Goal: Task Accomplishment & Management: Complete application form

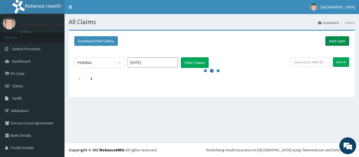
click at [330, 41] on link "Add Claim" at bounding box center [337, 41] width 24 height 10
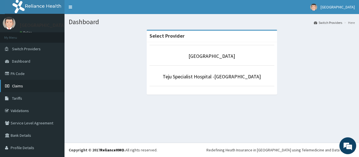
click at [32, 90] on link "Claims" at bounding box center [32, 86] width 65 height 12
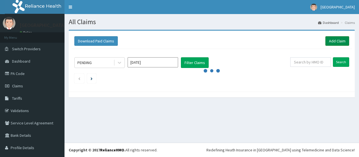
click at [331, 40] on link "Add Claim" at bounding box center [337, 41] width 24 height 10
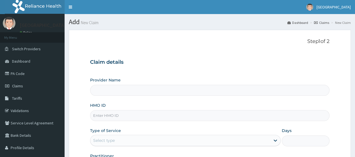
type input "[GEOGRAPHIC_DATA]"
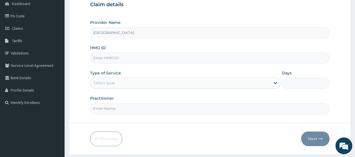
scroll to position [65, 0]
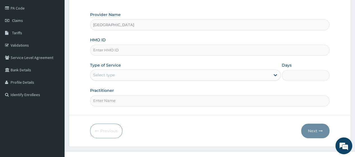
click at [193, 52] on input "HMO ID" at bounding box center [209, 50] width 239 height 11
type input "eps/10007/b"
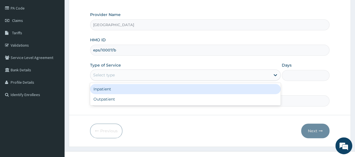
click at [188, 78] on div "Select type" at bounding box center [180, 74] width 180 height 9
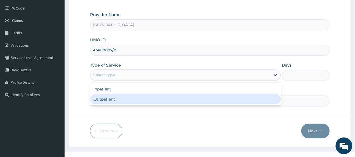
type input "1"
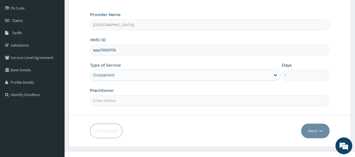
click at [188, 93] on div "Practitioner" at bounding box center [209, 97] width 239 height 19
click at [187, 99] on input "Practitioner" at bounding box center [209, 100] width 239 height 11
type input "DR GODFREY"
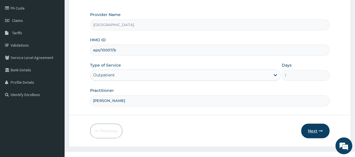
click at [306, 127] on button "Next" at bounding box center [315, 130] width 28 height 15
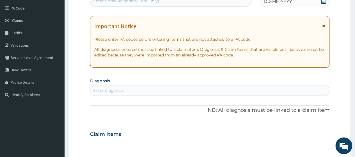
click at [249, 88] on div "Enter diagnosis" at bounding box center [209, 90] width 239 height 9
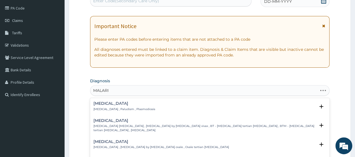
type input "MALARIA"
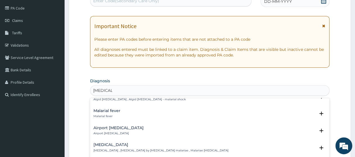
scroll to position [85, 0]
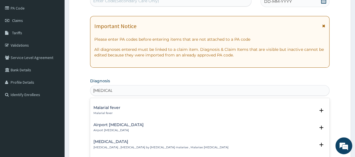
click at [232, 109] on div "Malarial fever Malarial fever" at bounding box center [209, 110] width 233 height 10
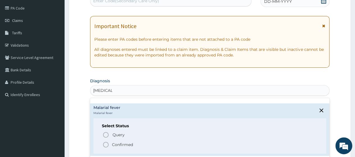
click at [187, 143] on span "Confirmed" at bounding box center [209, 144] width 215 height 7
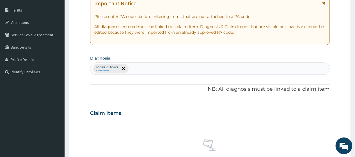
scroll to position [87, 0]
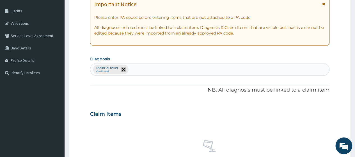
click at [125, 69] on span "remove selection option" at bounding box center [123, 69] width 5 height 5
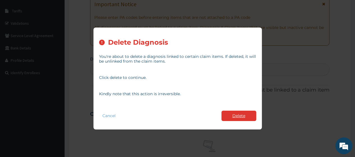
click at [243, 113] on button "Delete" at bounding box center [238, 116] width 35 height 10
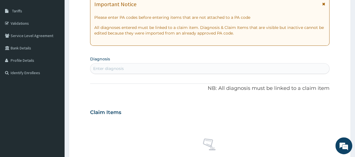
click at [201, 72] on div "Enter diagnosis" at bounding box center [209, 68] width 239 height 9
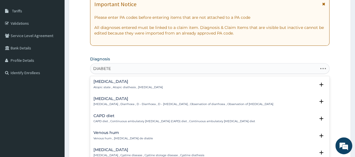
type input "DIABETES"
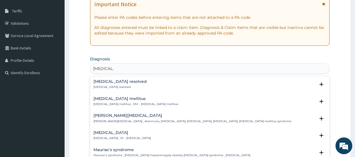
scroll to position [63, 0]
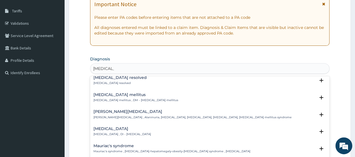
click at [191, 95] on div "Diabetes mellitus Diabetes mellitus , DM - Diabetes mellitus" at bounding box center [209, 98] width 233 height 10
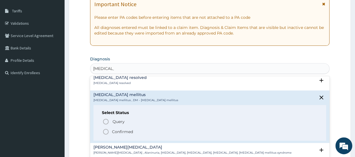
click at [172, 129] on span "Confirmed" at bounding box center [209, 131] width 215 height 7
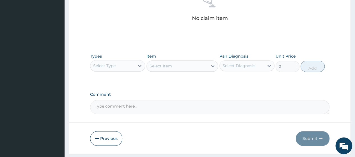
scroll to position [247, 0]
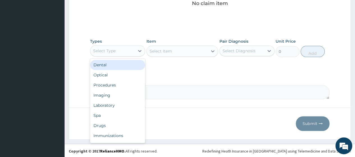
click at [130, 53] on div "Select Type" at bounding box center [112, 50] width 44 height 9
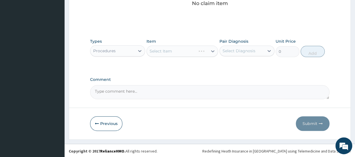
click at [157, 50] on div "Select Item" at bounding box center [182, 50] width 72 height 11
click at [159, 53] on div "Select Item" at bounding box center [182, 50] width 72 height 11
click at [176, 47] on div "Select Item" at bounding box center [177, 51] width 61 height 9
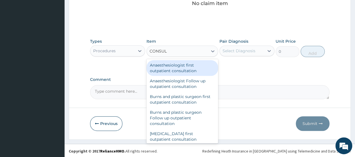
type input "CONSULT"
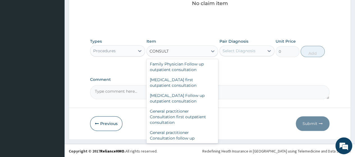
scroll to position [253, 0]
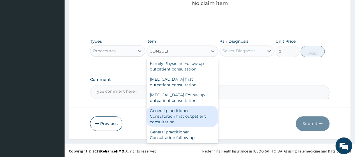
click at [178, 118] on div "General practitioner Consultation first outpatient consultation" at bounding box center [182, 115] width 72 height 21
type input "3795"
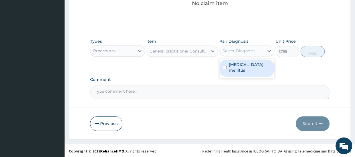
click at [241, 54] on div "Select Diagnosis" at bounding box center [242, 50] width 44 height 9
click at [241, 62] on label "Diabetes mellitus" at bounding box center [250, 67] width 42 height 11
checkbox input "true"
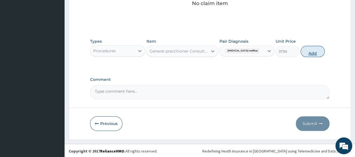
click at [311, 50] on button "Add" at bounding box center [312, 51] width 24 height 11
type input "0"
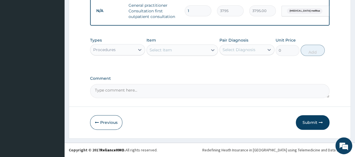
click at [134, 52] on div "Procedures" at bounding box center [112, 49] width 44 height 9
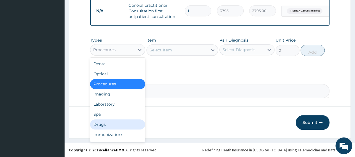
click at [119, 120] on div "Drugs" at bounding box center [117, 124] width 55 height 10
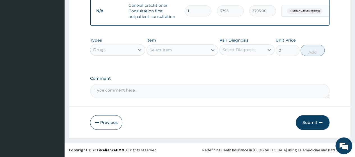
click at [179, 47] on div "Select Item" at bounding box center [177, 49] width 61 height 9
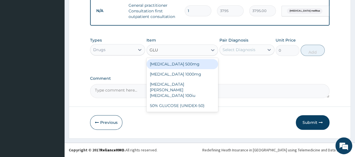
type input "GLUC"
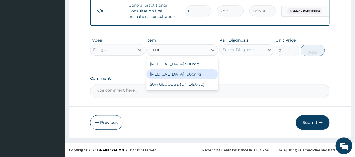
type input "189.75"
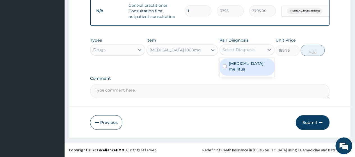
click at [242, 52] on div "Select Diagnosis" at bounding box center [238, 50] width 33 height 6
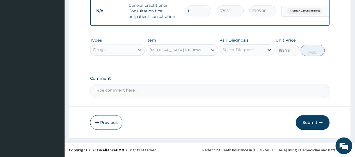
click at [265, 51] on div at bounding box center [269, 50] width 10 height 10
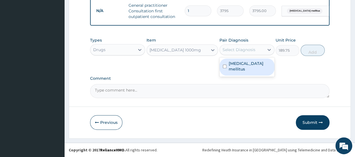
click at [263, 61] on div "Diabetes mellitus" at bounding box center [246, 66] width 55 height 17
checkbox input "true"
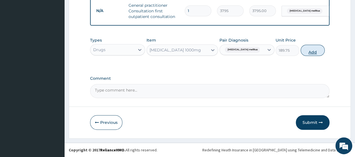
click at [312, 49] on button "Add" at bounding box center [312, 50] width 24 height 11
type input "0"
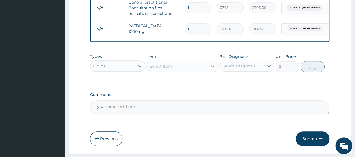
click at [191, 69] on div "Select Item" at bounding box center [177, 66] width 61 height 9
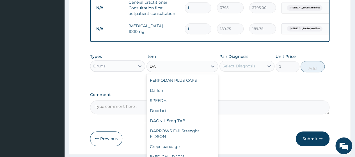
type input "DAO"
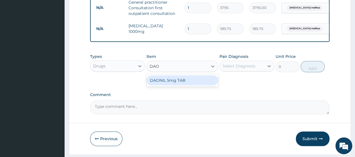
type input "75.9"
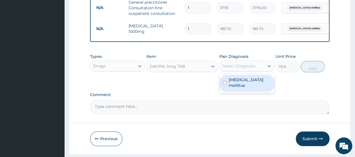
click at [228, 69] on div "Select Diagnosis" at bounding box center [238, 66] width 33 height 6
click at [235, 89] on div "Diabetes mellitus" at bounding box center [246, 83] width 55 height 17
checkbox input "true"
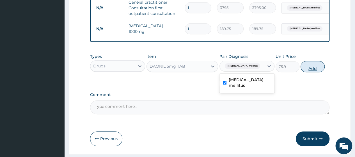
click at [309, 70] on button "Add" at bounding box center [312, 66] width 24 height 11
type input "0"
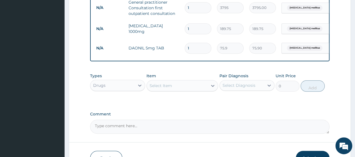
click at [195, 32] on input "1" at bounding box center [198, 28] width 27 height 11
type input "14"
type input "2656.50"
type input "14"
click at [192, 44] on input "1" at bounding box center [198, 48] width 27 height 11
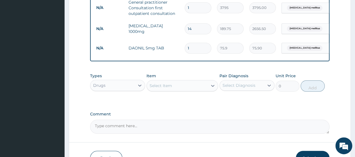
type input "0.00"
type input "7"
type input "531.30"
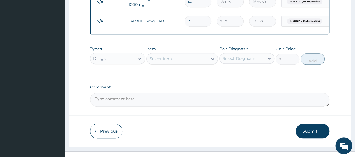
scroll to position [266, 0]
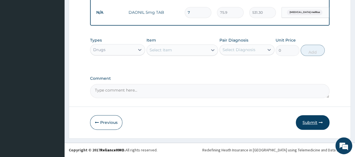
type input "7"
click at [313, 122] on button "Submit" at bounding box center [313, 122] width 34 height 15
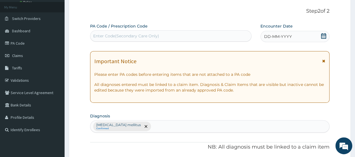
scroll to position [0, 0]
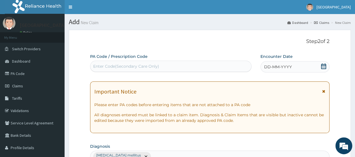
click at [322, 62] on div "DD-MM-YYYY" at bounding box center [294, 66] width 69 height 11
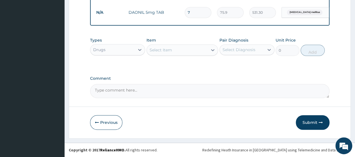
scroll to position [266, 0]
click at [317, 119] on button "Submit" at bounding box center [313, 122] width 34 height 15
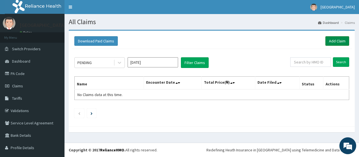
click at [325, 42] on link "Add Claim" at bounding box center [337, 41] width 24 height 10
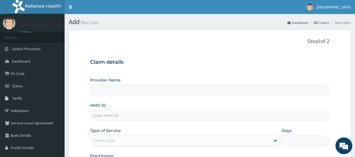
type input "[GEOGRAPHIC_DATA]"
click at [235, 112] on input "HMO ID" at bounding box center [209, 115] width 239 height 11
type input "S"
type input "eps/10007/b"
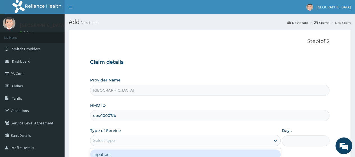
click at [230, 142] on div "Select type" at bounding box center [180, 140] width 180 height 9
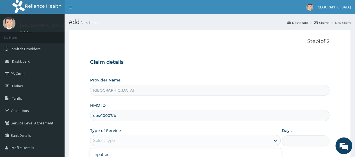
type input "1"
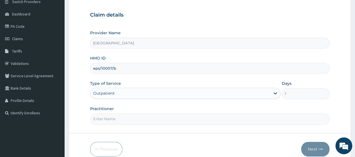
scroll to position [72, 0]
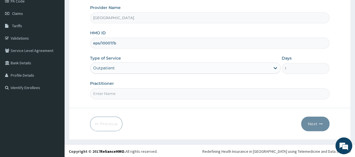
click at [229, 94] on input "Practitioner" at bounding box center [209, 93] width 239 height 11
type input "B"
click at [229, 94] on input "Practitioner" at bounding box center [209, 93] width 239 height 11
type input "[PERSON_NAME]"
click at [318, 123] on button "Next" at bounding box center [315, 123] width 28 height 15
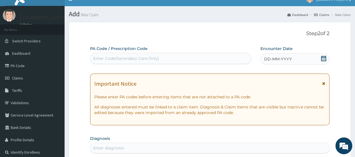
scroll to position [0, 0]
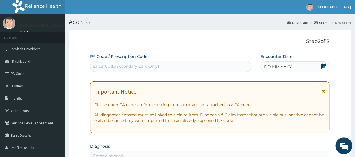
click at [325, 65] on icon at bounding box center [324, 66] width 6 height 6
click at [265, 67] on span "06-08-2025" at bounding box center [270, 67] width 13 height 6
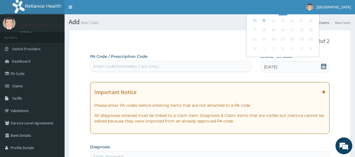
click at [268, 67] on span "06-08-2025" at bounding box center [270, 67] width 13 height 6
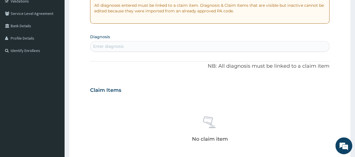
scroll to position [111, 0]
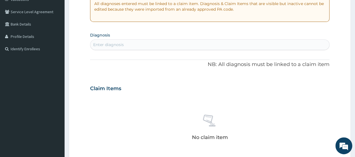
click at [255, 42] on div "Enter diagnosis" at bounding box center [209, 44] width 239 height 9
type input "MA"
type input "MALARIA"
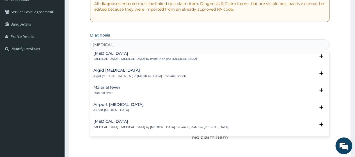
scroll to position [61, 0]
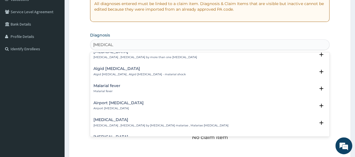
click at [254, 89] on div "Malarial fever Malarial fever" at bounding box center [209, 89] width 233 height 10
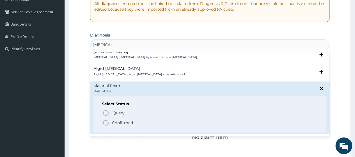
click at [250, 123] on span "Confirmed" at bounding box center [209, 122] width 215 height 7
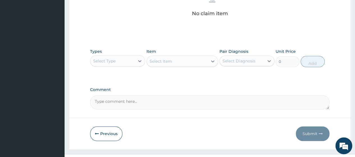
scroll to position [240, 0]
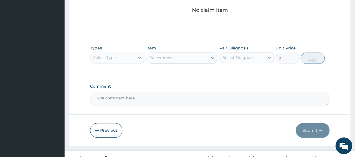
click at [130, 58] on div "Select Type" at bounding box center [112, 57] width 44 height 9
click at [160, 61] on div "Select Item" at bounding box center [182, 57] width 72 height 11
click at [174, 55] on div "Select Item" at bounding box center [177, 57] width 61 height 9
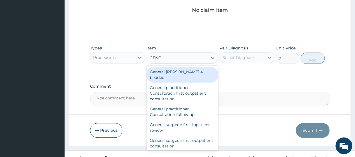
type input "GENER"
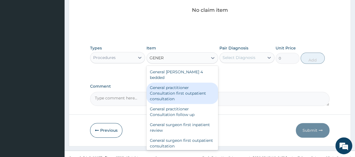
type input "3795"
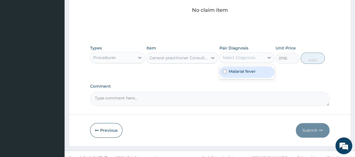
click at [240, 55] on div "Select Diagnosis" at bounding box center [238, 58] width 33 height 6
click at [246, 75] on div "Malarial fever" at bounding box center [246, 72] width 55 height 12
checkbox input "true"
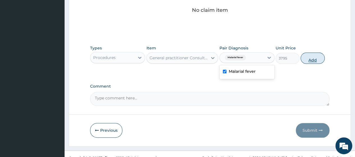
click at [318, 59] on button "Add" at bounding box center [312, 57] width 24 height 11
type input "0"
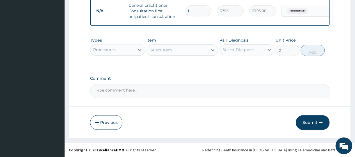
scroll to position [227, 0]
click at [173, 50] on div "Select Item" at bounding box center [177, 49] width 61 height 9
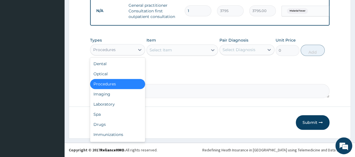
click at [118, 46] on div "Procedures" at bounding box center [112, 49] width 44 height 9
click at [117, 121] on div "Drugs" at bounding box center [117, 124] width 55 height 10
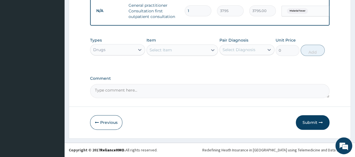
click at [202, 47] on div "Select Item" at bounding box center [177, 49] width 61 height 9
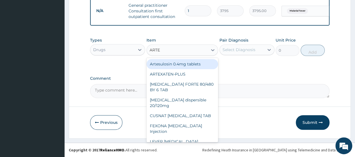
type input "ARTEM"
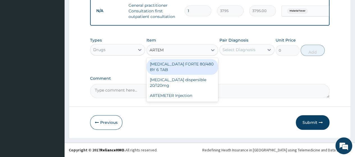
type input "480.7"
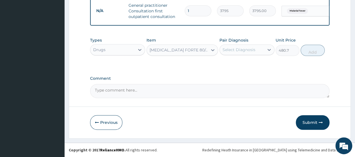
click at [229, 49] on div "Select Diagnosis" at bounding box center [238, 50] width 33 height 6
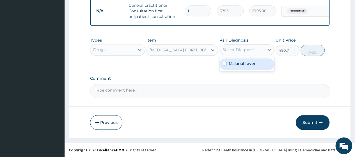
click at [233, 64] on label "Malarial fever" at bounding box center [242, 64] width 27 height 6
checkbox input "true"
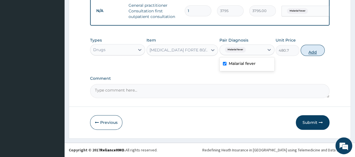
click at [308, 52] on button "Add" at bounding box center [312, 50] width 24 height 11
type input "0"
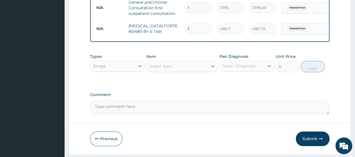
click at [197, 68] on div "Select Item" at bounding box center [177, 66] width 61 height 9
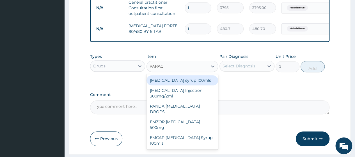
type input "PARACE"
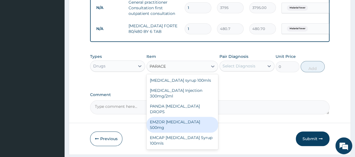
click at [206, 122] on div "EMZOR [MEDICAL_DATA] 500mg" at bounding box center [182, 125] width 72 height 16
type input "25.3"
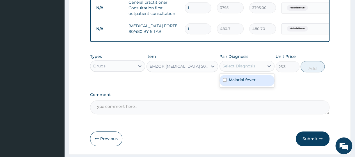
click at [255, 70] on div "Select Diagnosis" at bounding box center [242, 65] width 44 height 9
click at [255, 84] on div "Malarial fever" at bounding box center [246, 81] width 55 height 12
checkbox input "true"
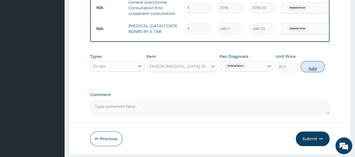
click at [317, 71] on button "Add" at bounding box center [312, 66] width 24 height 11
type input "0"
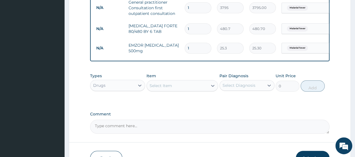
type input "18"
type input "455.40"
type input "18"
click at [194, 30] on input "1" at bounding box center [198, 28] width 27 height 11
type input "0.00"
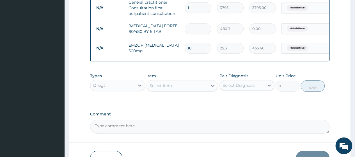
type input "6"
type input "2884.20"
type input "7"
type input "3364.90"
type input "8"
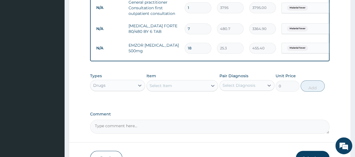
type input "3845.60"
type input "9"
type input "4326.30"
type input "13"
type input "6249.10"
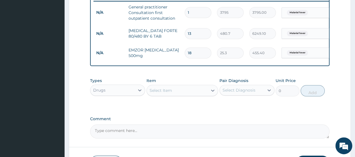
type input "14"
type input "6729.80"
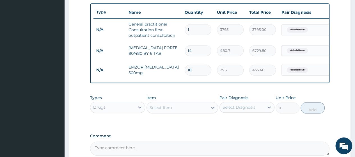
scroll to position [205, 0]
type input "1"
type input "480.70"
type input "0.00"
type input "6"
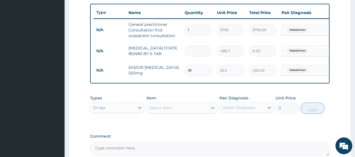
type input "2884.20"
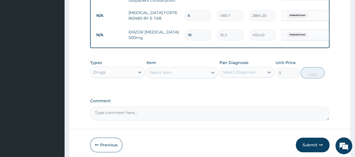
scroll to position [266, 0]
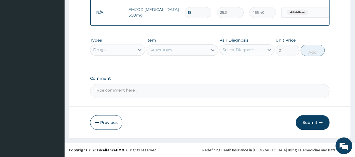
type input "6"
click at [319, 124] on icon "button" at bounding box center [321, 122] width 4 height 4
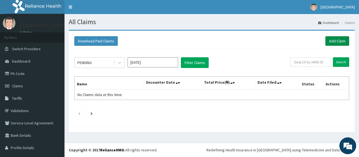
click at [329, 42] on link "Add Claim" at bounding box center [337, 41] width 24 height 10
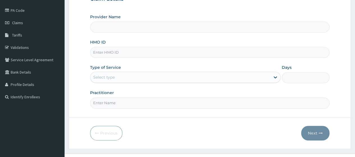
type input "[GEOGRAPHIC_DATA]"
click at [251, 50] on input "HMO ID" at bounding box center [209, 52] width 239 height 11
click at [250, 50] on input "CYA" at bounding box center [209, 52] width 239 height 11
click at [249, 50] on input "CYA" at bounding box center [209, 52] width 239 height 11
click at [195, 63] on div "Provider Name Teju Specialist Hospital HMO ID CYA Type of Service Select type D…" at bounding box center [209, 61] width 239 height 94
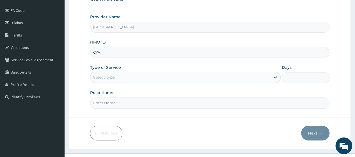
click at [137, 53] on input "CYA" at bounding box center [209, 52] width 239 height 11
type input "CYA/11100/A"
click at [147, 79] on div "Select type" at bounding box center [180, 77] width 180 height 9
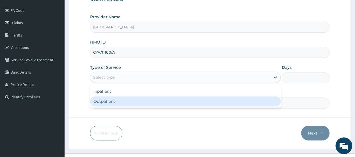
click at [147, 103] on div "Outpatient" at bounding box center [185, 101] width 191 height 10
type input "1"
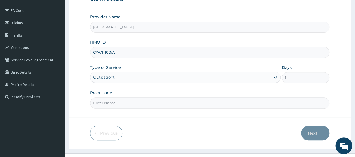
click at [147, 103] on input "Practitioner" at bounding box center [209, 102] width 239 height 11
type input "[PERSON_NAME]"
click at [312, 132] on button "Next" at bounding box center [315, 133] width 28 height 15
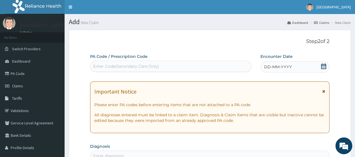
click at [323, 68] on icon at bounding box center [323, 66] width 5 height 6
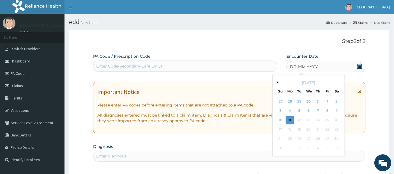
drag, startPoint x: 319, startPoint y: 2, endPoint x: 263, endPoint y: 107, distance: 118.7
click at [263, 107] on p "Please enter PA codes before entering items that are not attached to a PA code" at bounding box center [229, 105] width 264 height 6
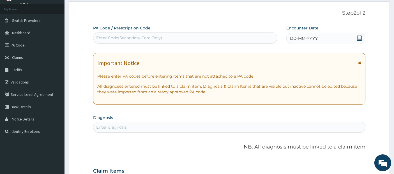
scroll to position [29, 0]
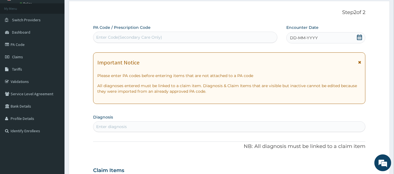
click at [355, 37] on div "DD-MM-YYYY" at bounding box center [325, 37] width 79 height 11
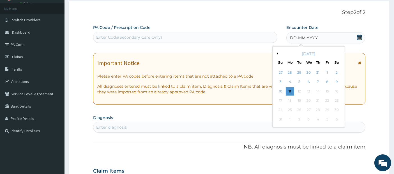
click at [280, 52] on div "[DATE]" at bounding box center [309, 54] width 68 height 6
click at [277, 52] on button "Previous Month" at bounding box center [277, 53] width 3 height 3
click at [338, 90] on div "21" at bounding box center [337, 91] width 8 height 8
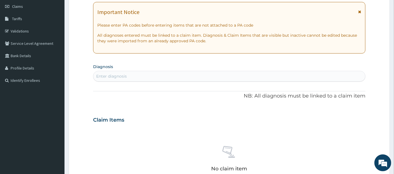
scroll to position [85, 0]
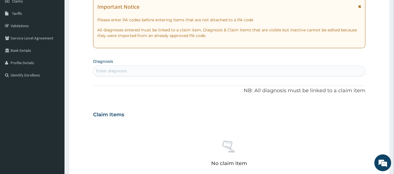
click at [333, 68] on div "Enter diagnosis" at bounding box center [229, 70] width 272 height 9
type input "B"
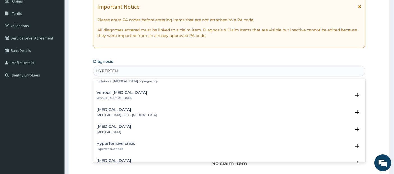
scroll to position [123, 0]
type input "HYPERTENS"
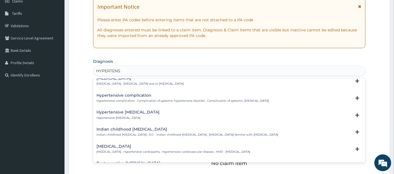
scroll to position [685, 0]
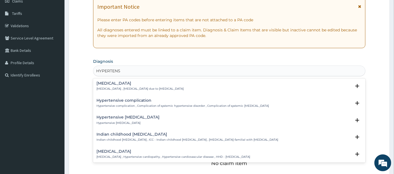
click at [235, 153] on h4 "Hypertensive heart disease" at bounding box center [174, 152] width 154 height 4
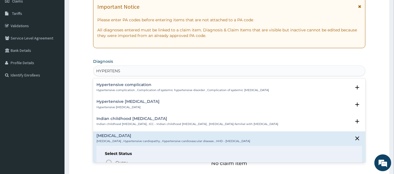
scroll to position [721, 0]
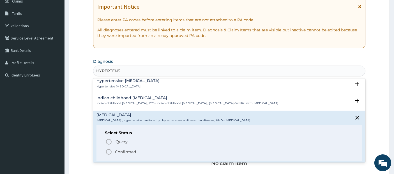
click at [235, 152] on span "Confirmed" at bounding box center [229, 152] width 249 height 7
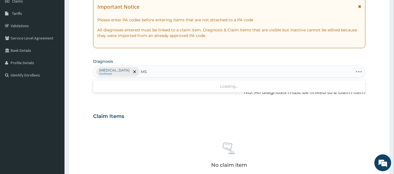
type input "M"
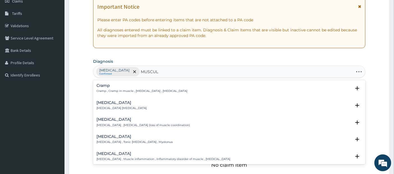
type input "MUSCULO"
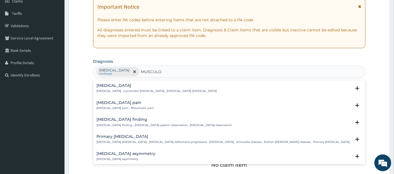
click at [158, 107] on div "Musculoskeletal pain Musculoskeletal pain , Rheumatic pain" at bounding box center [230, 106] width 266 height 10
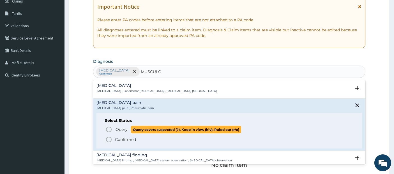
click at [158, 128] on span "Query covers suspected (?), Keep in view (kiv), Ruled out (r/o)" at bounding box center [186, 130] width 110 height 8
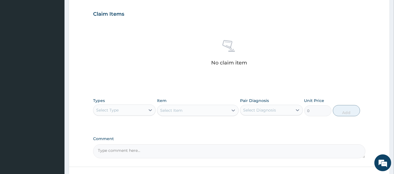
scroll to position [229, 0]
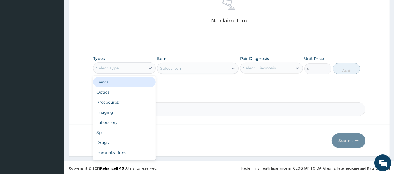
click at [139, 72] on div "Select Type" at bounding box center [124, 68] width 63 height 11
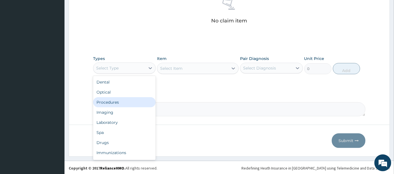
click at [141, 101] on div "Procedures" at bounding box center [124, 102] width 63 height 10
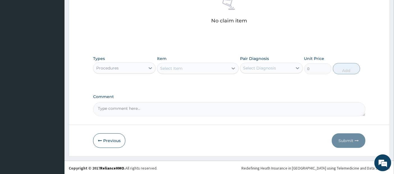
click at [204, 64] on div "Select Item" at bounding box center [192, 68] width 71 height 9
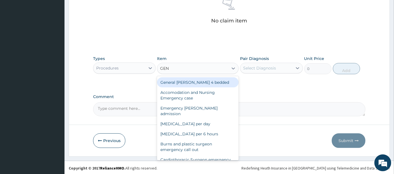
type input "GENE"
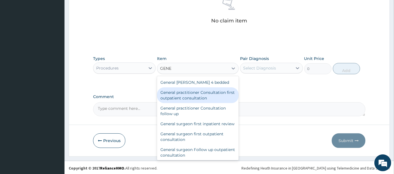
click at [199, 95] on div "General practitioner Consultation first outpatient consultation" at bounding box center [198, 96] width 82 height 16
type input "3795"
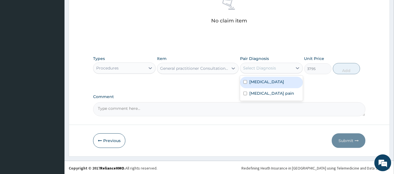
click at [266, 71] on div "Select Diagnosis" at bounding box center [266, 68] width 52 height 9
click at [268, 85] on label "Hypertensive heart disease" at bounding box center [266, 82] width 35 height 6
checkbox input "true"
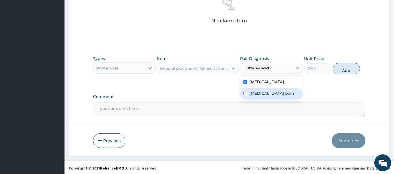
click at [273, 100] on div "Musculoskeletal pain" at bounding box center [271, 94] width 63 height 12
checkbox input "true"
click at [349, 73] on button "Add" at bounding box center [346, 68] width 27 height 11
type input "0"
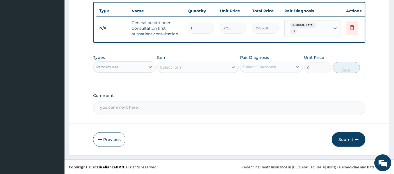
scroll to position [210, 0]
click at [137, 64] on div "Procedures" at bounding box center [119, 67] width 52 height 9
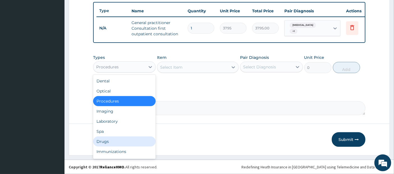
click at [139, 137] on div "Drugs" at bounding box center [124, 142] width 63 height 10
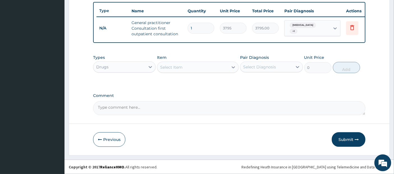
click at [219, 65] on div "Select Item" at bounding box center [192, 67] width 71 height 9
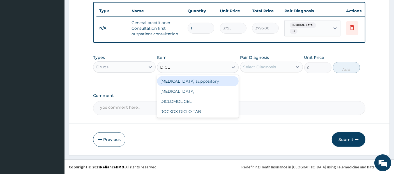
type input "DICLO"
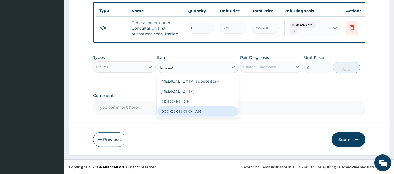
click at [200, 114] on div "ROCKOX DICLO TAB" at bounding box center [198, 112] width 82 height 10
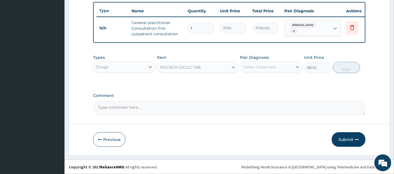
click at [210, 67] on div "ROCKOX DICLO TAB" at bounding box center [192, 67] width 71 height 9
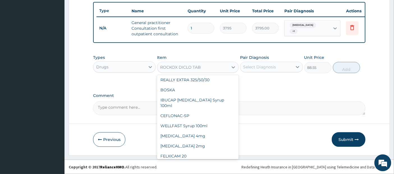
scroll to position [8319, 0]
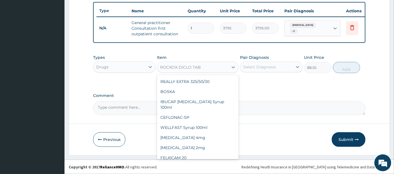
type input "632.5"
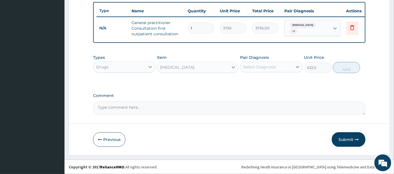
click at [261, 65] on div "Select Diagnosis" at bounding box center [259, 67] width 33 height 6
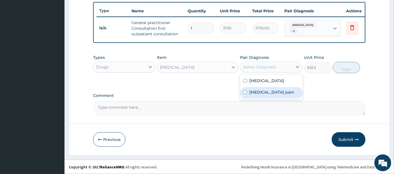
click at [270, 95] on label "[MEDICAL_DATA] pain" at bounding box center [271, 93] width 45 height 6
checkbox input "true"
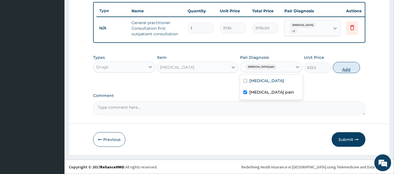
click at [350, 69] on button "Add" at bounding box center [346, 67] width 27 height 11
type input "0"
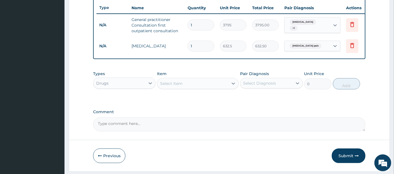
click at [214, 84] on div "Select Item" at bounding box center [192, 83] width 71 height 9
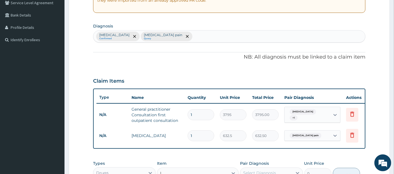
scroll to position [89, 0]
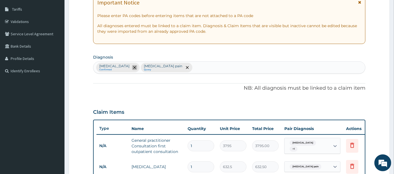
click at [137, 67] on span "remove selection option" at bounding box center [134, 67] width 5 height 5
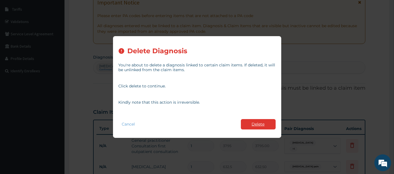
type input "L"
click at [260, 119] on button "Delete" at bounding box center [258, 124] width 35 height 10
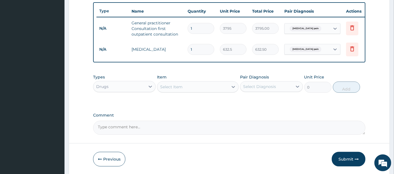
scroll to position [229, 0]
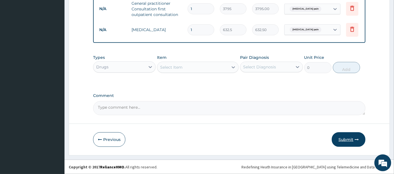
click at [355, 140] on button "Submit" at bounding box center [349, 139] width 34 height 15
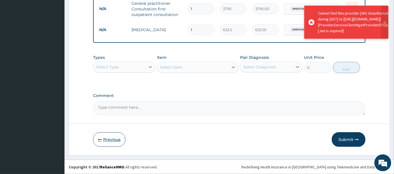
click at [113, 142] on button "Previous" at bounding box center [109, 139] width 32 height 15
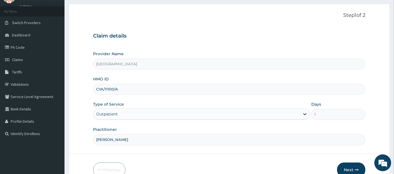
scroll to position [24, 0]
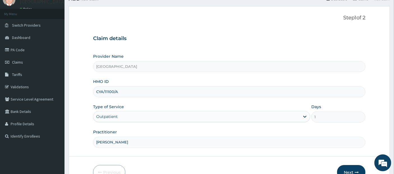
click at [199, 66] on input "[GEOGRAPHIC_DATA]" at bounding box center [229, 66] width 273 height 11
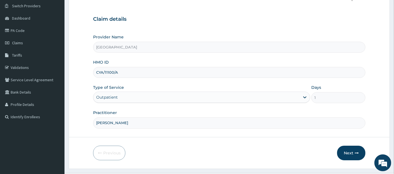
scroll to position [55, 0]
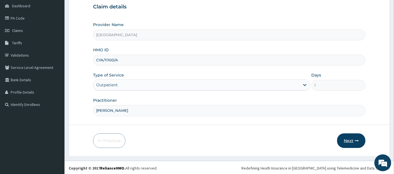
click at [351, 144] on button "Next" at bounding box center [351, 141] width 28 height 15
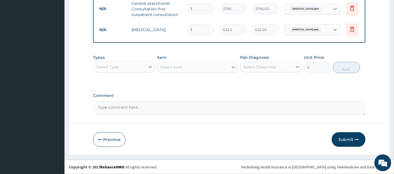
scroll to position [229, 0]
click at [346, 138] on button "Submit" at bounding box center [349, 139] width 34 height 15
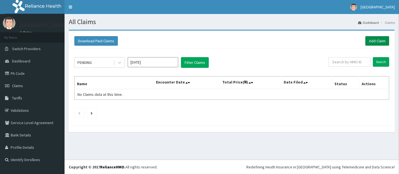
click at [375, 39] on link "Add Claim" at bounding box center [377, 41] width 24 height 10
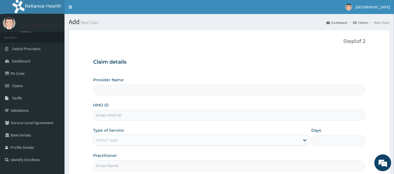
click at [275, 117] on input "HMO ID" at bounding box center [229, 115] width 273 height 11
type input "CYA/11100/A"
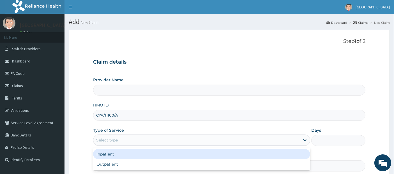
click at [288, 142] on div "Select type" at bounding box center [196, 140] width 206 height 9
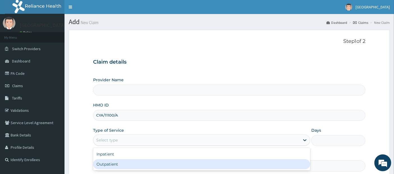
click at [284, 164] on div "Outpatient" at bounding box center [201, 164] width 217 height 10
type input "1"
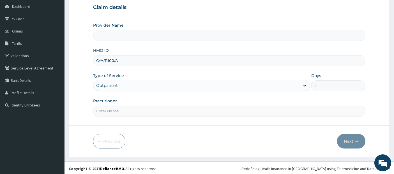
scroll to position [55, 0]
click at [288, 110] on input "Practitioner" at bounding box center [229, 110] width 273 height 11
type input "DR GODFREY"
click at [351, 139] on button "Next" at bounding box center [351, 141] width 28 height 15
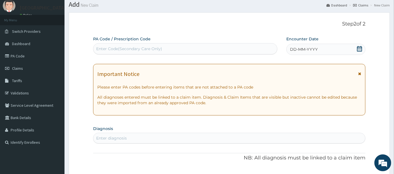
scroll to position [0, 0]
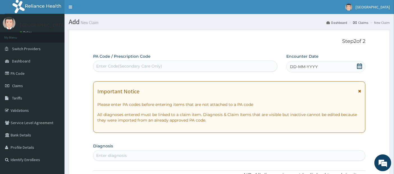
click at [362, 63] on icon at bounding box center [360, 66] width 6 height 6
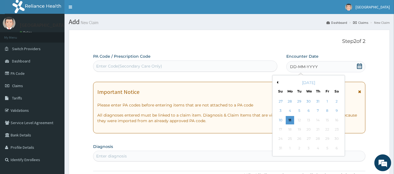
click at [277, 81] on button "Previous Month" at bounding box center [277, 82] width 3 height 3
click at [338, 119] on div "21" at bounding box center [337, 120] width 8 height 8
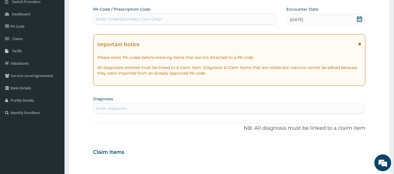
scroll to position [99, 0]
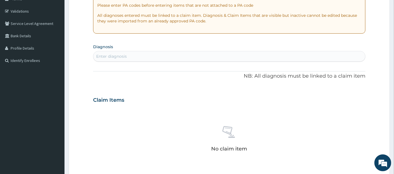
click at [309, 55] on div "Enter diagnosis" at bounding box center [229, 56] width 272 height 9
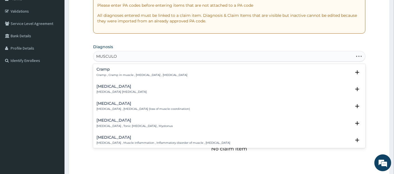
type input "MUSCULOS"
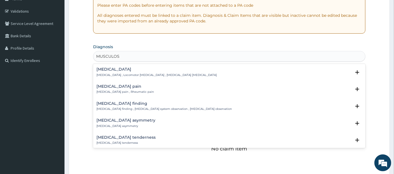
click at [214, 86] on div "Musculoskeletal pain Musculoskeletal pain , Rheumatic pain" at bounding box center [230, 89] width 266 height 10
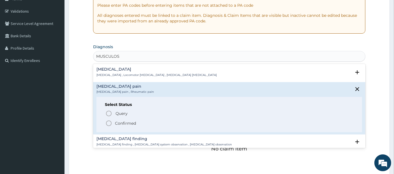
click at [205, 123] on span "Confirmed" at bounding box center [229, 123] width 249 height 7
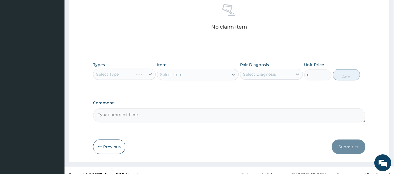
scroll to position [229, 0]
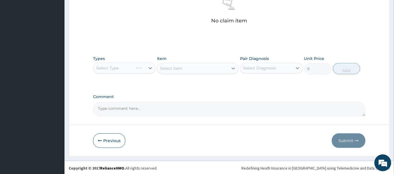
click at [135, 64] on div "Select Type" at bounding box center [124, 68] width 63 height 11
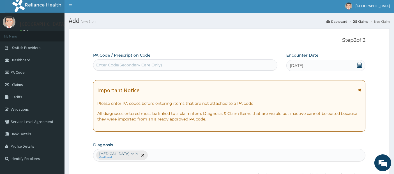
scroll to position [0, 0]
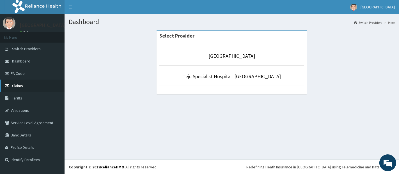
click at [11, 88] on link "Claims" at bounding box center [32, 86] width 65 height 12
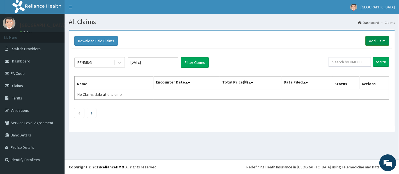
click at [377, 37] on link "Add Claim" at bounding box center [377, 41] width 24 height 10
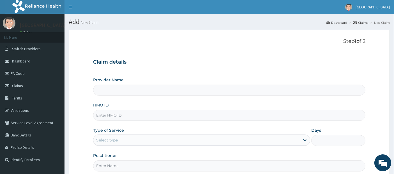
type input "[GEOGRAPHIC_DATA]"
click at [283, 113] on input "HMO ID" at bounding box center [229, 115] width 273 height 11
type input "CYA/11100/A"
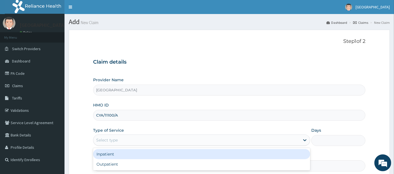
click at [279, 137] on div "Select type" at bounding box center [196, 140] width 206 height 9
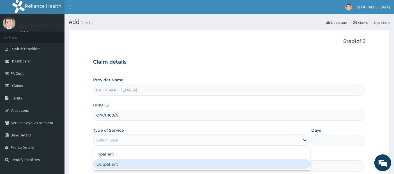
type input "1"
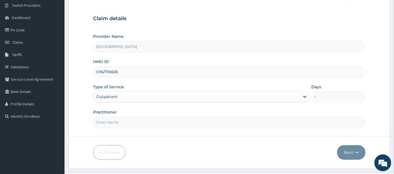
scroll to position [55, 0]
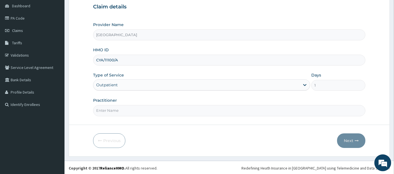
click at [278, 109] on input "Practitioner" at bounding box center [229, 110] width 273 height 11
type input "[PERSON_NAME]"
click at [355, 139] on icon "button" at bounding box center [357, 141] width 4 height 4
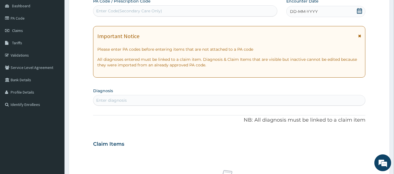
click at [361, 12] on icon at bounding box center [360, 11] width 6 height 6
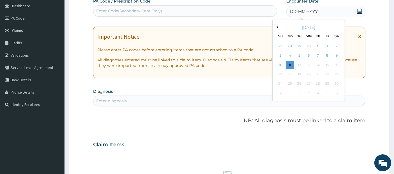
click at [276, 27] on button "Previous Month" at bounding box center [277, 27] width 3 height 3
click at [278, 28] on button "Previous Month" at bounding box center [277, 27] width 3 height 3
click at [340, 26] on button "Next Month" at bounding box center [340, 27] width 3 height 3
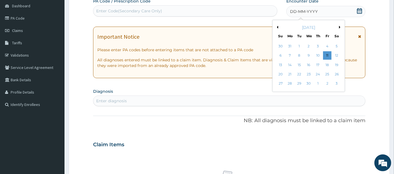
click at [340, 26] on button "Next Month" at bounding box center [340, 27] width 3 height 3
click at [337, 64] on div "21" at bounding box center [337, 65] width 8 height 8
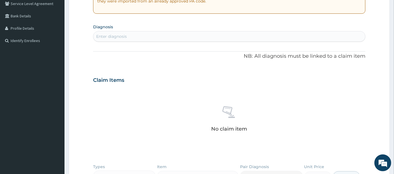
scroll to position [123, 0]
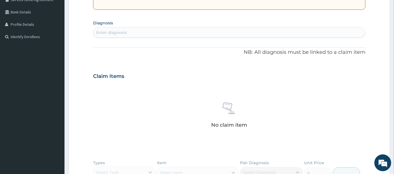
click at [329, 34] on div "Enter diagnosis" at bounding box center [229, 32] width 272 height 9
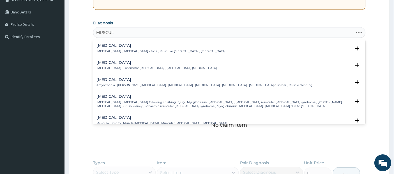
type input "MUSCULO"
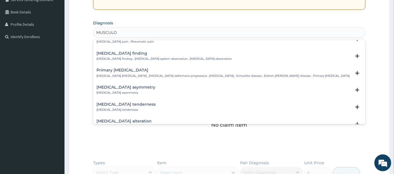
scroll to position [0, 0]
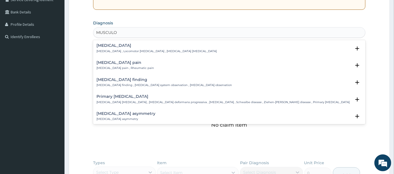
click at [248, 61] on div "[MEDICAL_DATA] pain [MEDICAL_DATA] pain , Rheumatic pain" at bounding box center [230, 66] width 266 height 10
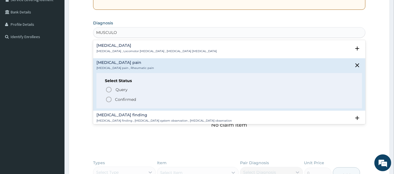
click at [233, 98] on span "Confirmed" at bounding box center [229, 99] width 249 height 7
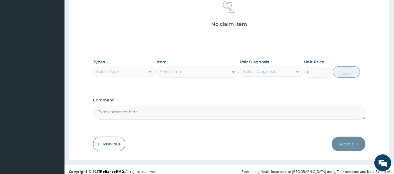
scroll to position [229, 0]
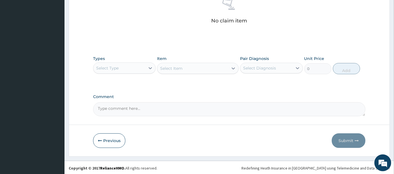
click at [131, 64] on div "Select Type" at bounding box center [119, 68] width 52 height 9
click at [169, 63] on div "Select Item" at bounding box center [198, 68] width 82 height 11
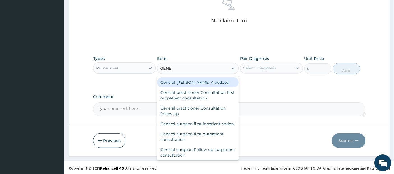
type input "GENER"
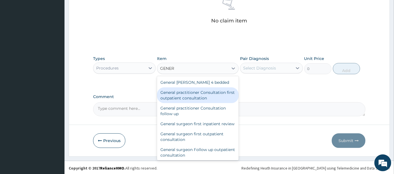
type input "3795"
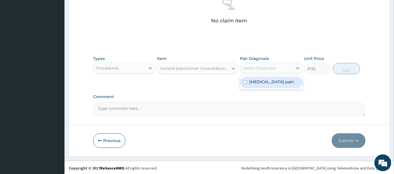
click at [260, 64] on div "Select Diagnosis" at bounding box center [266, 68] width 52 height 9
checkbox input "true"
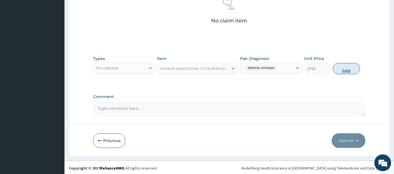
click at [342, 68] on button "Add" at bounding box center [346, 68] width 27 height 11
type input "0"
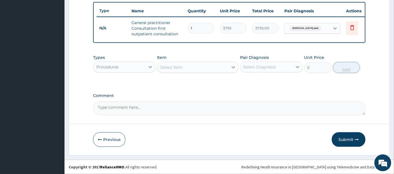
scroll to position [210, 0]
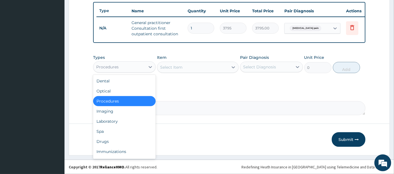
click at [131, 64] on div "Procedures" at bounding box center [119, 67] width 52 height 9
click at [126, 139] on div "Drugs" at bounding box center [124, 142] width 63 height 10
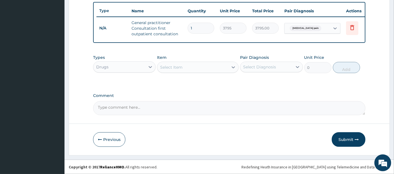
click at [226, 65] on div "Select Item" at bounding box center [192, 67] width 71 height 9
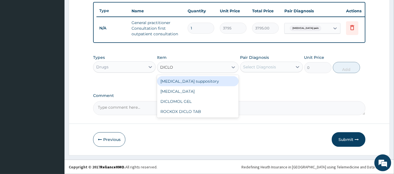
type input "DICLOF"
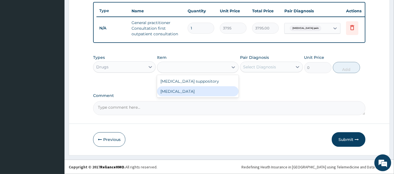
type input "632.5"
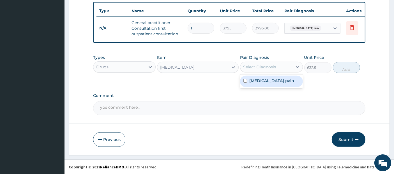
click at [281, 65] on div "Select Diagnosis" at bounding box center [266, 67] width 52 height 9
checkbox input "true"
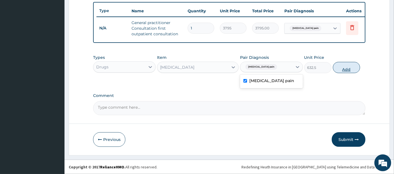
click at [345, 70] on button "Add" at bounding box center [346, 67] width 27 height 11
type input "0"
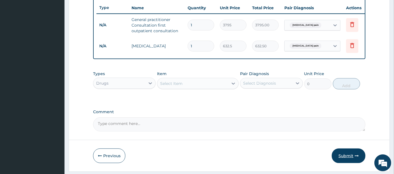
click at [345, 156] on button "Submit" at bounding box center [349, 156] width 34 height 15
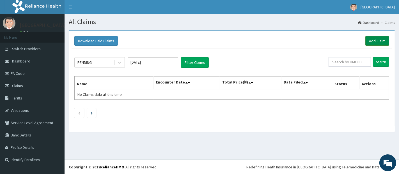
click at [385, 38] on link "Add Claim" at bounding box center [377, 41] width 24 height 10
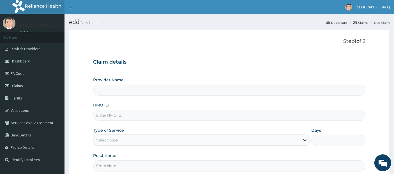
type input "Teju Specialist Hospital"
click at [260, 117] on input "HMO ID" at bounding box center [229, 115] width 273 height 11
type input "RBP/10009/A"
click at [196, 132] on div "Type of Service Select type" at bounding box center [201, 137] width 217 height 19
click at [199, 140] on div "Select type" at bounding box center [196, 140] width 206 height 9
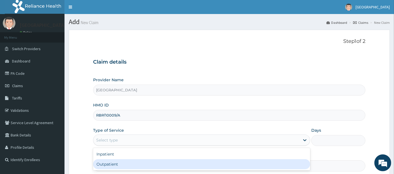
type input "1"
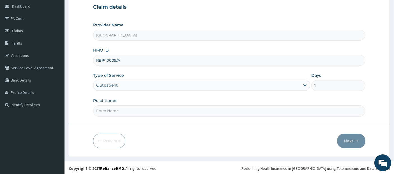
scroll to position [55, 0]
click at [208, 108] on input "Practitioner" at bounding box center [229, 110] width 273 height 11
type input "DR GODFREY"
click at [355, 139] on icon "button" at bounding box center [357, 141] width 4 height 4
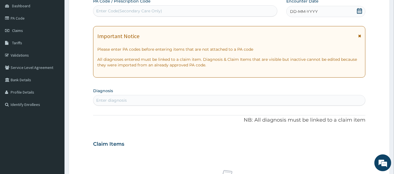
click at [359, 11] on icon at bounding box center [359, 11] width 5 height 6
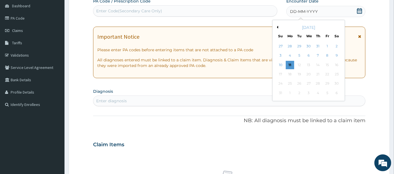
click at [279, 27] on div "August 2025" at bounding box center [309, 28] width 68 height 6
click at [278, 27] on button "Previous Month" at bounding box center [277, 27] width 3 height 3
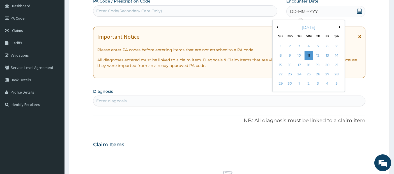
click at [278, 27] on button "Previous Month" at bounding box center [277, 27] width 3 height 3
click at [329, 86] on div "28" at bounding box center [327, 84] width 8 height 8
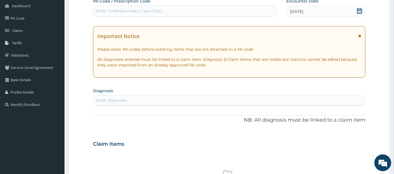
click at [315, 98] on div "Enter diagnosis" at bounding box center [229, 100] width 272 height 9
type input "MUSCULO"
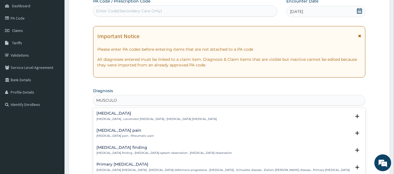
click at [290, 132] on div "Musculoskeletal pain Musculoskeletal pain , Rheumatic pain" at bounding box center [230, 133] width 266 height 10
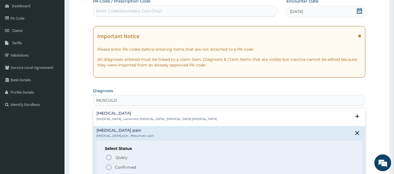
click at [274, 163] on div "Query Query covers suspected (?), Keep in view (kiv), Ruled out (r/o) Confirmed" at bounding box center [229, 162] width 249 height 17
click at [273, 169] on span "Confirmed" at bounding box center [229, 167] width 249 height 7
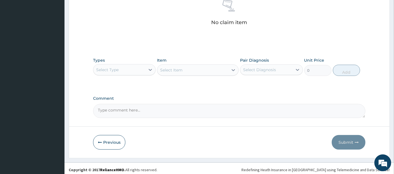
scroll to position [229, 0]
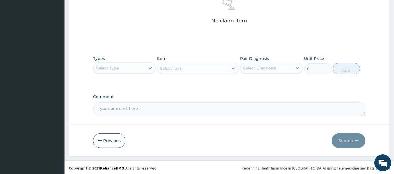
click at [140, 66] on div "Select Type" at bounding box center [119, 68] width 52 height 9
click at [189, 65] on div "Select Item" at bounding box center [192, 68] width 71 height 9
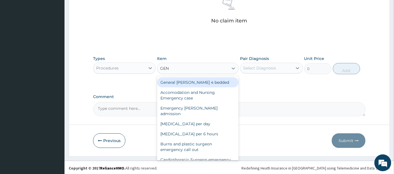
type input "GENE"
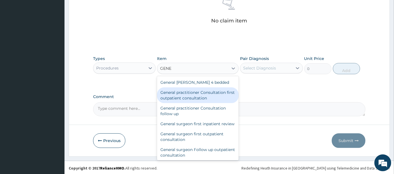
type input "3795"
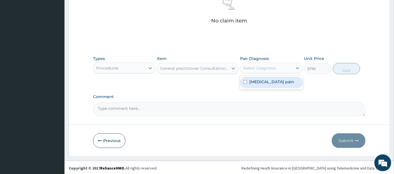
click at [262, 67] on div "Select Diagnosis" at bounding box center [259, 68] width 33 height 6
checkbox input "true"
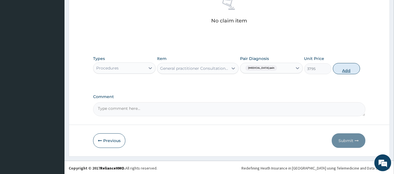
click at [346, 63] on button "Add" at bounding box center [346, 68] width 27 height 11
type input "0"
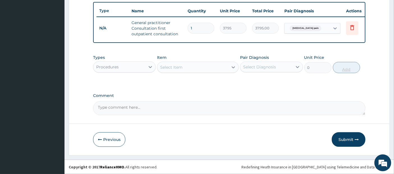
scroll to position [210, 0]
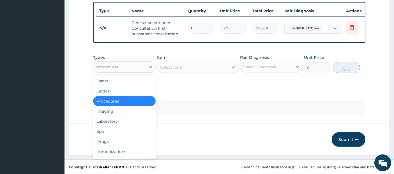
click at [124, 65] on div "Procedures" at bounding box center [119, 67] width 52 height 9
click at [125, 146] on div "Drugs" at bounding box center [124, 142] width 63 height 10
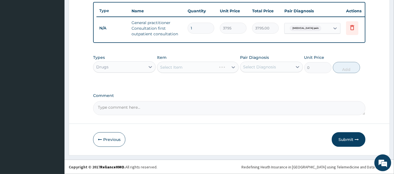
click at [210, 66] on div "Select Item" at bounding box center [198, 67] width 82 height 11
click at [210, 66] on div "Select Item" at bounding box center [192, 67] width 71 height 9
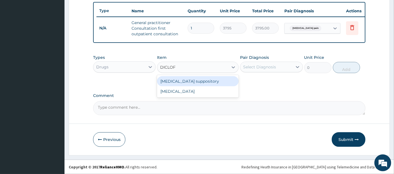
type input "DICLOFE"
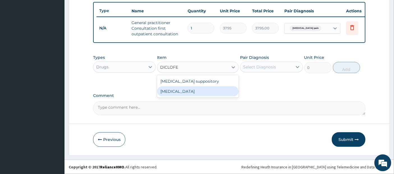
type input "632.5"
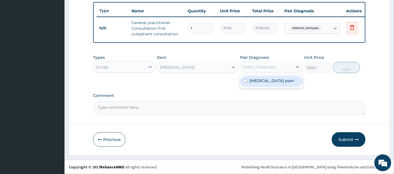
click at [290, 67] on div "Select Diagnosis" at bounding box center [266, 67] width 52 height 9
checkbox input "true"
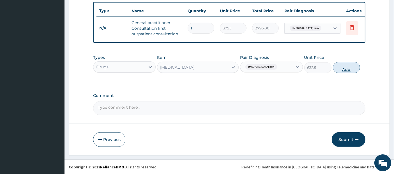
click at [358, 68] on button "Add" at bounding box center [346, 67] width 27 height 11
type input "0"
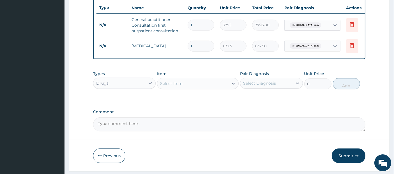
click at [167, 84] on div "Select Item" at bounding box center [171, 84] width 22 height 6
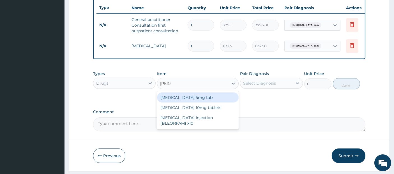
type input "DIAZE"
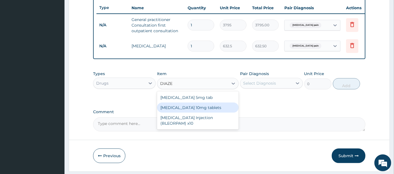
type input "37.95"
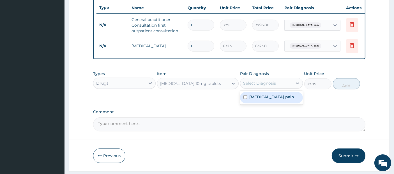
click at [258, 82] on div "Select Diagnosis" at bounding box center [271, 83] width 63 height 11
checkbox input "true"
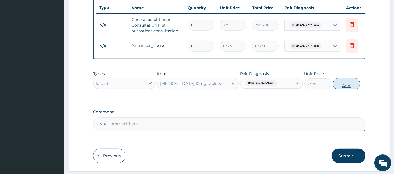
click at [342, 87] on button "Add" at bounding box center [346, 83] width 27 height 11
type input "0"
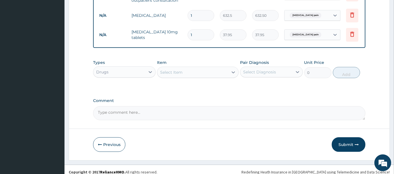
scroll to position [249, 0]
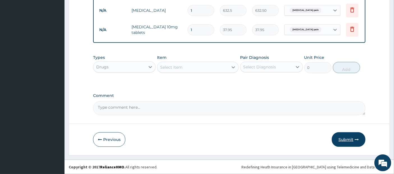
click at [350, 142] on button "Submit" at bounding box center [349, 139] width 34 height 15
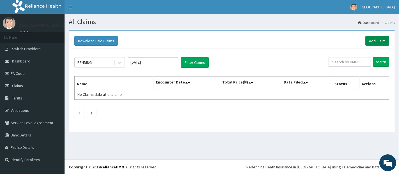
click at [377, 40] on link "Add Claim" at bounding box center [377, 41] width 24 height 10
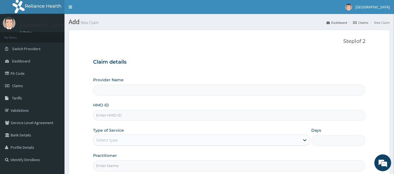
click at [255, 113] on input "HMO ID" at bounding box center [229, 115] width 273 height 11
type input "[GEOGRAPHIC_DATA]"
type input "RBP/10009/A"
click at [261, 141] on div "Select type" at bounding box center [196, 140] width 206 height 9
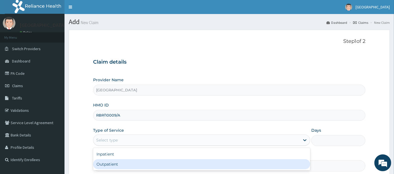
type input "1"
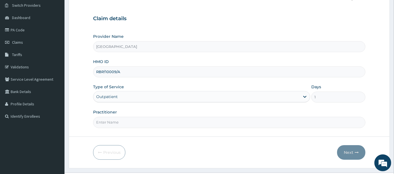
scroll to position [55, 0]
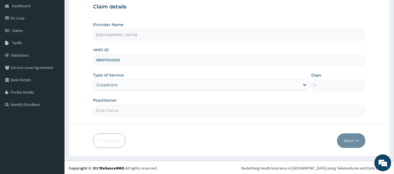
click at [253, 102] on div "Practitioner" at bounding box center [229, 107] width 273 height 19
click at [254, 107] on input "Practitioner" at bounding box center [229, 110] width 273 height 11
type input "[PERSON_NAME]"
click at [354, 137] on button "Next" at bounding box center [351, 141] width 28 height 15
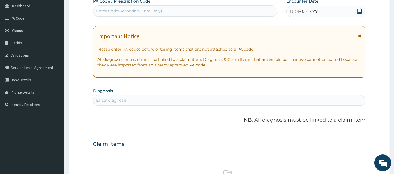
click at [357, 10] on icon at bounding box center [359, 11] width 5 height 6
click at [302, 102] on div "Enter diagnosis" at bounding box center [229, 100] width 272 height 9
type input ","
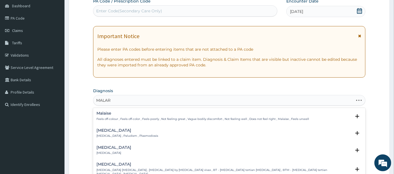
type input "MALARI"
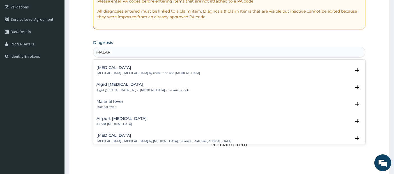
scroll to position [51, 0]
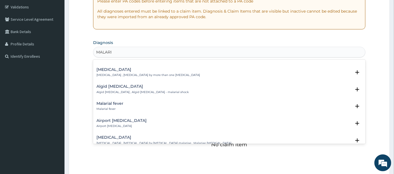
click at [274, 102] on div "Malarial fever Malarial fever" at bounding box center [230, 107] width 266 height 10
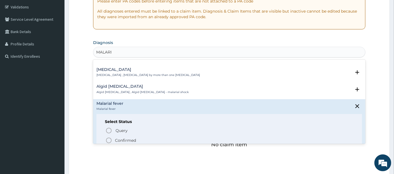
click at [265, 132] on div "Query Query covers suspected (?), Keep in view (kiv), Ruled out (r/o) Confirmed" at bounding box center [229, 135] width 249 height 17
click at [266, 137] on span "Confirmed" at bounding box center [229, 140] width 249 height 7
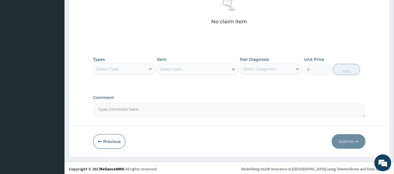
scroll to position [229, 0]
click at [141, 77] on div "Types Select Type Item Select Item Pair Diagnosis Select Diagnosis Unit Price 0…" at bounding box center [229, 69] width 273 height 33
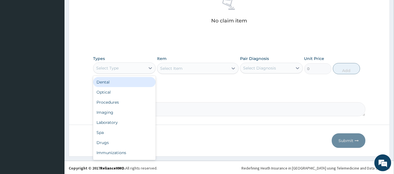
click at [140, 68] on div "Select Type" at bounding box center [119, 68] width 52 height 9
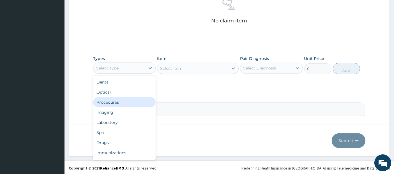
click at [135, 101] on div "Procedures" at bounding box center [124, 102] width 63 height 10
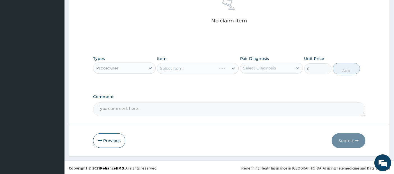
click at [209, 64] on div "Select Item" at bounding box center [198, 68] width 82 height 11
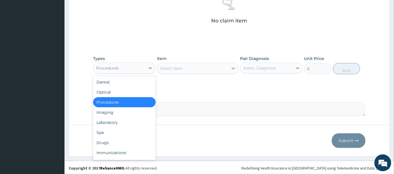
click at [140, 70] on div "Procedures" at bounding box center [119, 68] width 52 height 9
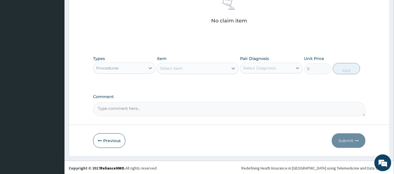
click at [171, 67] on div "Select Item" at bounding box center [171, 69] width 22 height 6
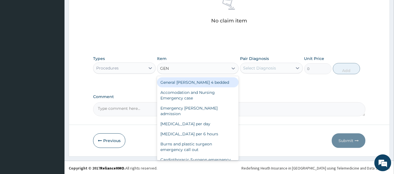
type input "GENE"
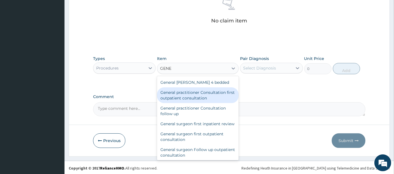
type input "3795"
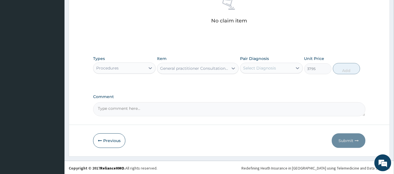
click at [253, 68] on div "Select Diagnosis" at bounding box center [259, 68] width 33 height 6
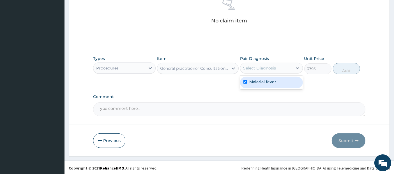
checkbox input "true"
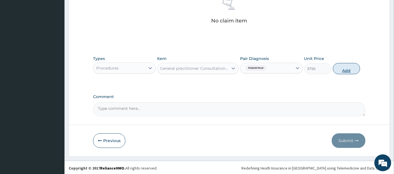
click at [350, 70] on button "Add" at bounding box center [346, 68] width 27 height 11
type input "0"
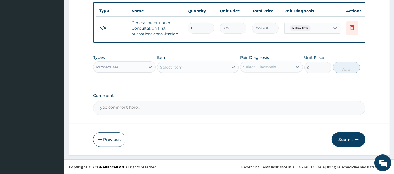
scroll to position [210, 0]
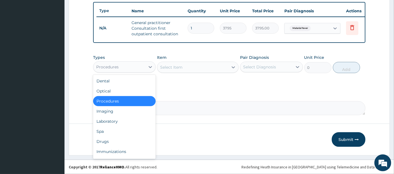
click at [127, 67] on div "Procedures" at bounding box center [119, 67] width 52 height 9
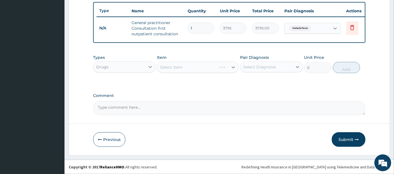
click at [167, 68] on div "Select Item" at bounding box center [198, 67] width 82 height 11
click at [109, 144] on button "Previous" at bounding box center [109, 139] width 32 height 15
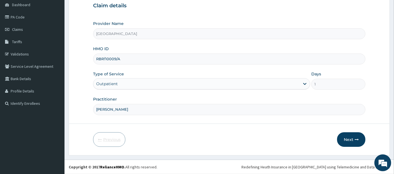
scroll to position [55, 0]
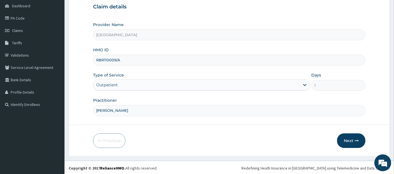
click at [147, 84] on div "Outpatient" at bounding box center [196, 85] width 206 height 9
click at [347, 83] on input "Days" at bounding box center [338, 85] width 54 height 11
type input "1"
type input "2"
click at [365, 137] on button "Next" at bounding box center [351, 141] width 28 height 15
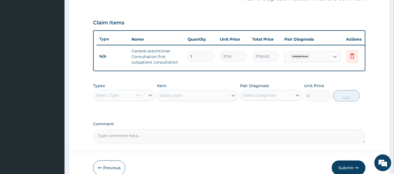
scroll to position [179, 0]
click at [126, 93] on div "Select Type" at bounding box center [124, 95] width 63 height 11
click at [129, 96] on div "Select Type" at bounding box center [124, 95] width 63 height 11
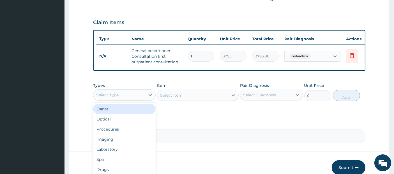
click at [129, 96] on div "Select Type" at bounding box center [119, 95] width 52 height 9
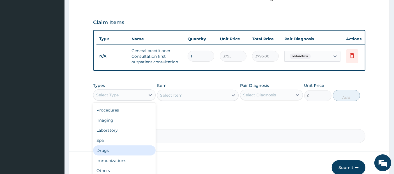
click at [129, 150] on div "Drugs" at bounding box center [124, 151] width 63 height 10
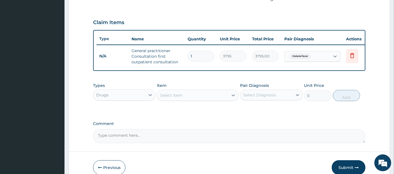
click at [215, 97] on div "Select Item" at bounding box center [192, 95] width 71 height 9
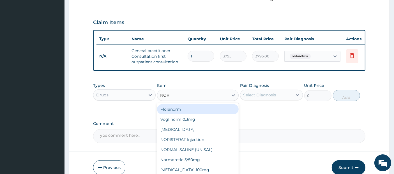
type input "NORM"
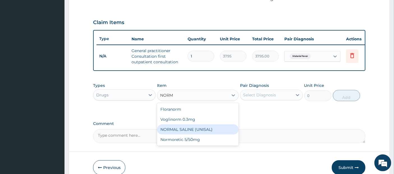
type input "1897.5"
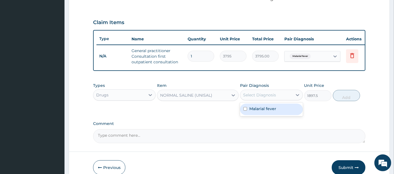
click at [275, 95] on div "Select Diagnosis" at bounding box center [266, 95] width 52 height 9
checkbox input "true"
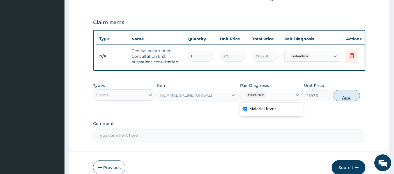
click at [339, 101] on button "Add" at bounding box center [346, 95] width 27 height 11
click at [339, 101] on div "PA Code / Prescription Code Enter Code(Secondary Care Only) Encounter Date 19-0…" at bounding box center [229, 9] width 273 height 269
type input "0"
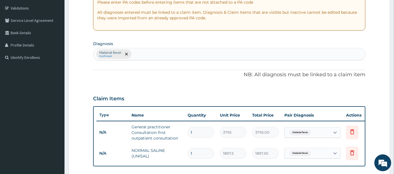
scroll to position [91, 0]
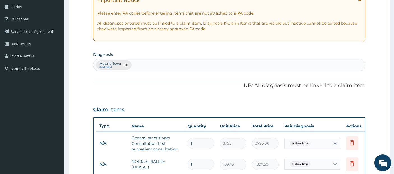
click at [160, 68] on div "Malarial fever Confirmed" at bounding box center [229, 65] width 272 height 12
type input "SEPSI"
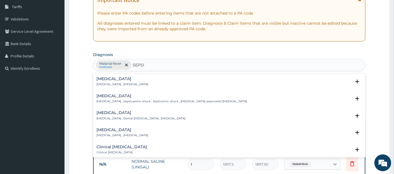
click at [158, 78] on div "Sepsis Systemic infection , Sepsis" at bounding box center [230, 82] width 266 height 10
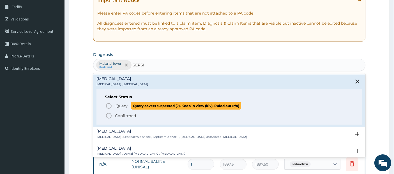
click at [153, 103] on span "Query covers suspected (?), Keep in view (kiv), Ruled out (r/o)" at bounding box center [186, 106] width 110 height 8
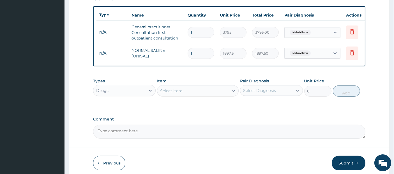
scroll to position [229, 0]
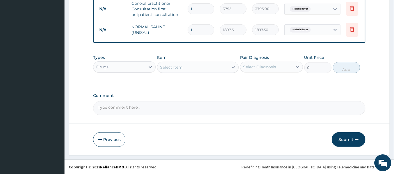
click at [187, 63] on div "Select Item" at bounding box center [192, 67] width 71 height 9
type input "DICLO"
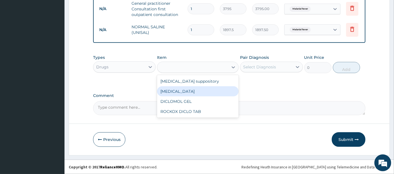
type input "632.5"
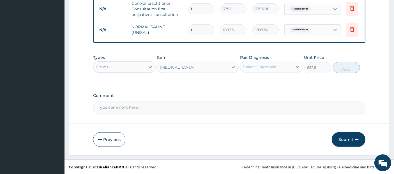
click at [254, 65] on div "Select Diagnosis" at bounding box center [259, 67] width 33 height 6
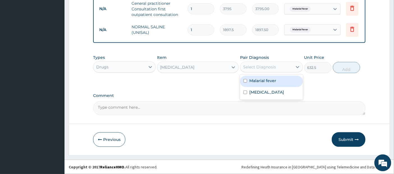
click at [258, 82] on label "Malarial fever" at bounding box center [262, 81] width 27 height 6
checkbox input "true"
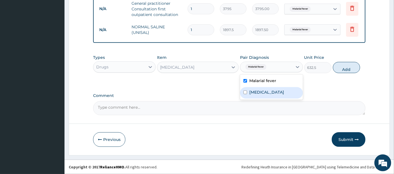
click at [259, 88] on div "Sepsis" at bounding box center [271, 93] width 63 height 12
checkbox input "true"
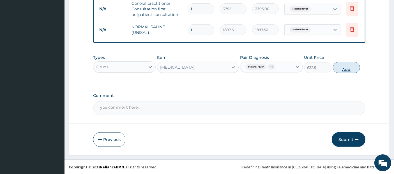
click at [345, 68] on button "Add" at bounding box center [346, 67] width 27 height 11
type input "0"
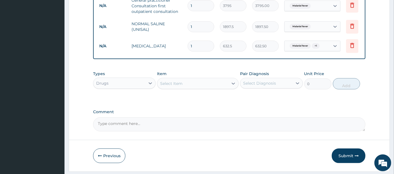
click at [221, 87] on div "Select Item" at bounding box center [192, 83] width 71 height 9
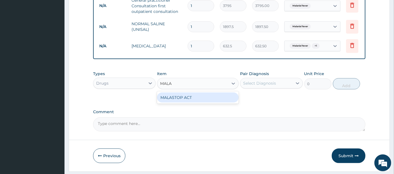
type input "MALA"
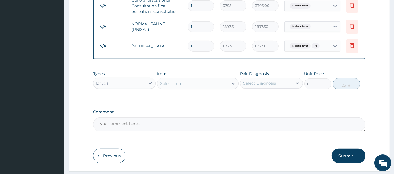
click at [120, 81] on div "Types Drugs" at bounding box center [124, 80] width 63 height 19
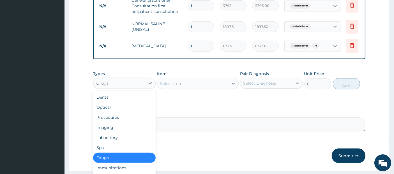
click at [124, 88] on div "Drugs" at bounding box center [119, 83] width 52 height 9
click at [126, 143] on div "Laboratory" at bounding box center [124, 138] width 63 height 10
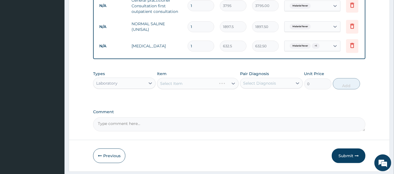
click at [196, 85] on div "Select Item" at bounding box center [198, 83] width 82 height 11
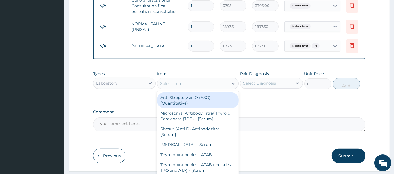
click at [169, 88] on div "Select Item" at bounding box center [192, 83] width 71 height 9
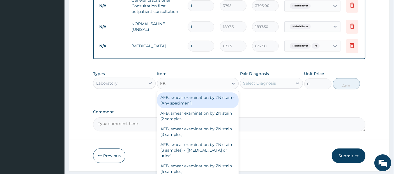
type input "FBC"
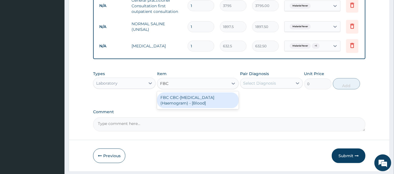
type input "4600"
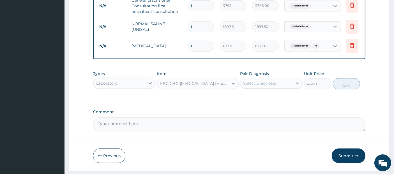
click at [252, 88] on div "Select Diagnosis" at bounding box center [266, 83] width 52 height 9
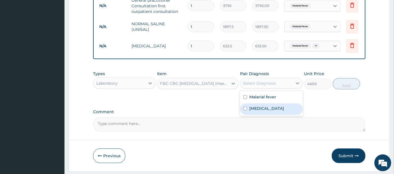
click at [260, 111] on label "Sepsis" at bounding box center [266, 109] width 35 height 6
checkbox input "true"
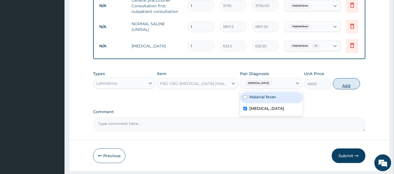
click at [353, 86] on button "Add" at bounding box center [346, 83] width 27 height 11
type input "0"
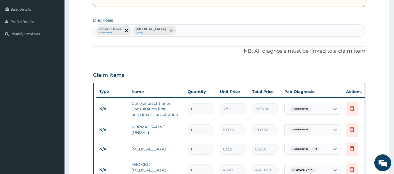
scroll to position [123, 0]
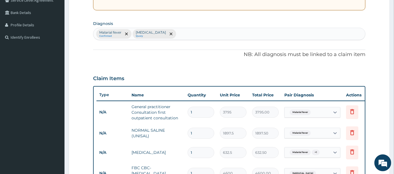
click at [188, 36] on div "Malarial fever Confirmed Sepsis Query" at bounding box center [229, 34] width 272 height 12
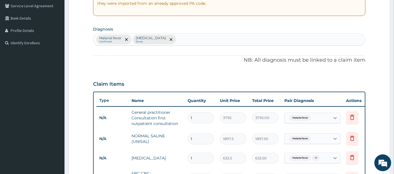
scroll to position [104, 0]
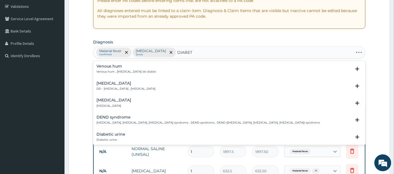
type input "DIABETE"
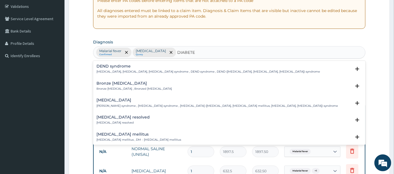
click at [193, 137] on div "Diabetes mellitus Diabetes mellitus , DM - Diabetes mellitus" at bounding box center [230, 137] width 266 height 10
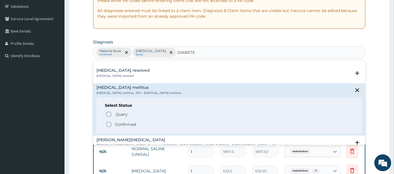
scroll to position [51, 0]
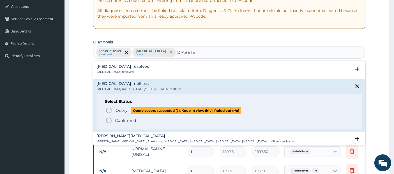
click at [179, 107] on span "Query covers suspected (?), Keep in view (kiv), Ruled out (r/o)" at bounding box center [186, 111] width 110 height 8
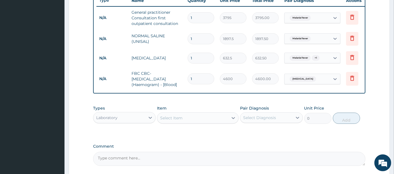
scroll to position [220, 0]
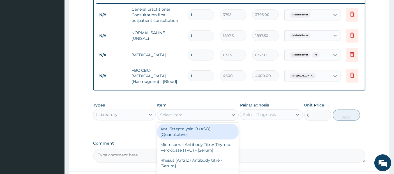
click at [188, 116] on div "Select Item" at bounding box center [192, 115] width 71 height 9
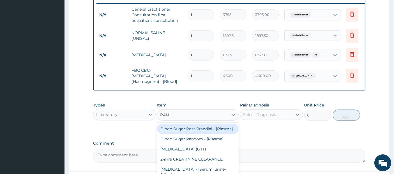
type input "RAND"
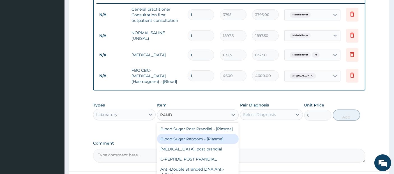
click at [196, 144] on div "Blood Sugar Random - [Plasma]" at bounding box center [198, 139] width 82 height 10
type input "1380"
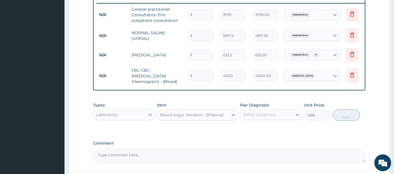
click at [268, 112] on div "Pair Diagnosis Select Diagnosis" at bounding box center [271, 111] width 63 height 19
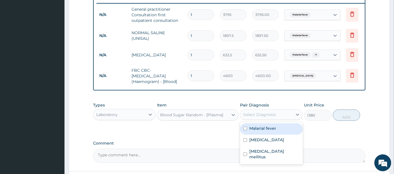
click at [270, 118] on div "Select Diagnosis" at bounding box center [259, 115] width 33 height 6
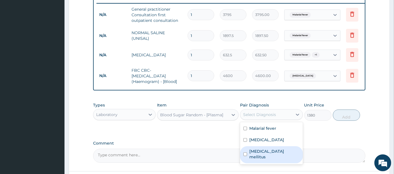
click at [276, 152] on label "Diabetes mellitus" at bounding box center [274, 154] width 50 height 11
checkbox input "true"
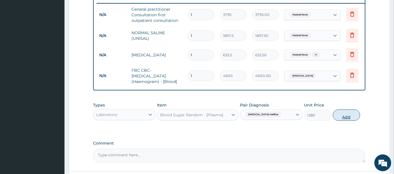
click at [345, 114] on button "Add" at bounding box center [346, 115] width 27 height 11
type input "0"
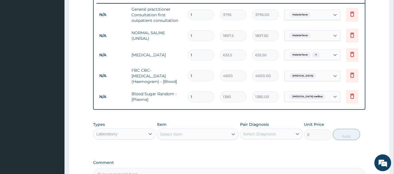
click at [140, 137] on div "Laboratory" at bounding box center [119, 134] width 52 height 9
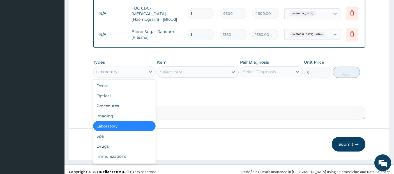
scroll to position [291, 0]
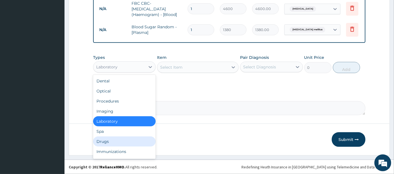
click at [131, 142] on div "Drugs" at bounding box center [124, 142] width 63 height 10
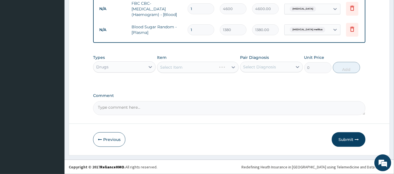
click at [199, 70] on div "Select Item" at bounding box center [198, 67] width 82 height 11
click at [203, 65] on div "Select Item" at bounding box center [192, 67] width 71 height 9
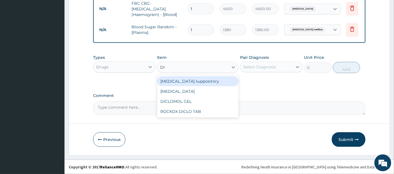
type input "D"
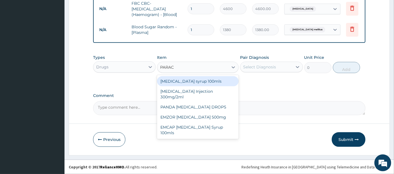
type input "PARACE"
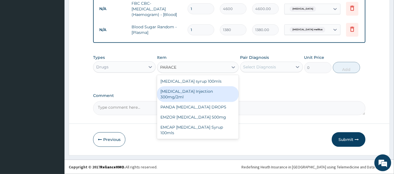
click at [219, 91] on div "PARACETAMOL Injection 300mg/2ml" at bounding box center [198, 94] width 82 height 16
type input "278.3"
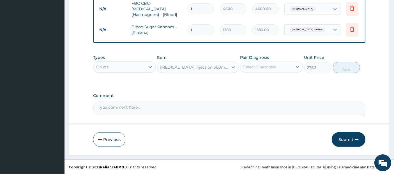
click at [268, 65] on div "Select Diagnosis" at bounding box center [259, 67] width 33 height 6
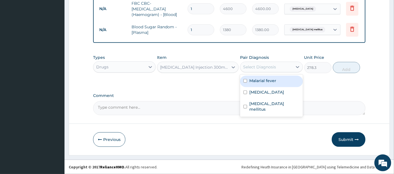
click at [271, 87] on div "Malarial fever" at bounding box center [271, 82] width 63 height 12
checkbox input "true"
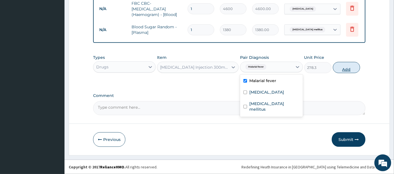
click at [352, 70] on button "Add" at bounding box center [346, 67] width 27 height 11
type input "0"
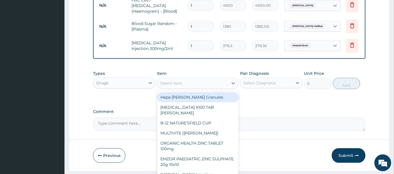
click at [195, 88] on div "Select Item" at bounding box center [192, 83] width 71 height 9
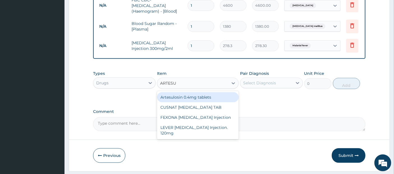
type input "ARTESUN"
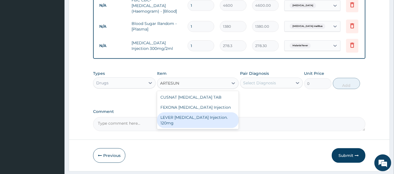
click at [212, 118] on div "LEVER ARTESUNATE Injection. 120mg" at bounding box center [198, 121] width 82 height 16
type input "2530"
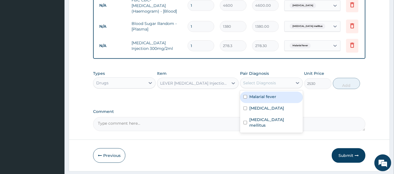
click at [270, 86] on div "Select Diagnosis" at bounding box center [259, 83] width 33 height 6
click at [268, 100] on label "Malarial fever" at bounding box center [262, 97] width 27 height 6
checkbox input "true"
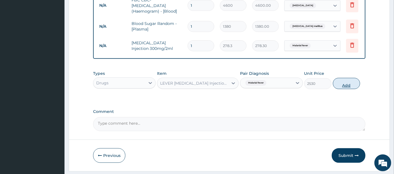
click at [355, 87] on button "Add" at bounding box center [346, 83] width 27 height 11
type input "0"
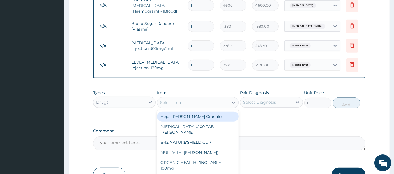
click at [220, 106] on div "Select Item" at bounding box center [192, 102] width 71 height 9
type input "PARACET"
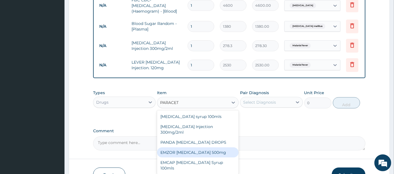
click at [224, 149] on div "EMZOR PARACETAMOL 500mg" at bounding box center [198, 153] width 82 height 10
type input "25.3"
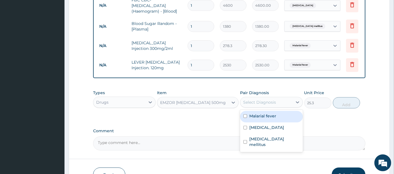
click at [269, 102] on div "Select Diagnosis" at bounding box center [266, 102] width 52 height 9
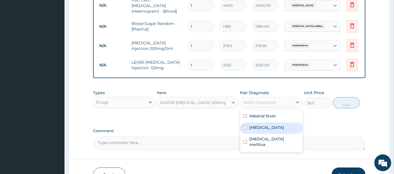
click at [277, 126] on div "Sepsis" at bounding box center [271, 129] width 63 height 12
checkbox input "true"
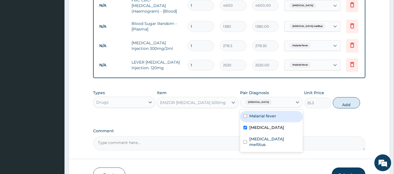
click at [274, 117] on div "Malarial fever" at bounding box center [271, 117] width 63 height 12
checkbox input "true"
click at [341, 108] on button "Add" at bounding box center [346, 102] width 27 height 11
type input "0"
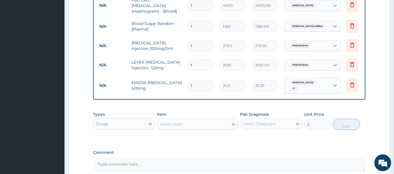
click at [212, 128] on div "Select Item" at bounding box center [192, 124] width 71 height 9
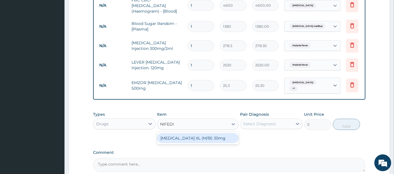
type input "NIFEDIP"
type input "139.15"
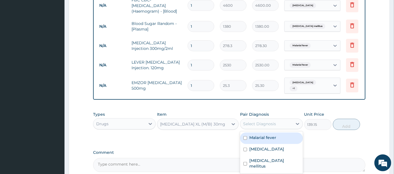
click at [254, 125] on div "Select Diagnosis" at bounding box center [259, 124] width 33 height 6
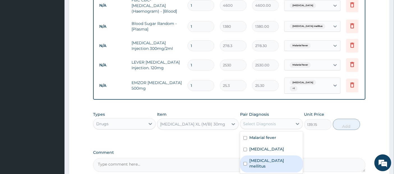
click at [264, 163] on label "Diabetes mellitus" at bounding box center [274, 163] width 50 height 11
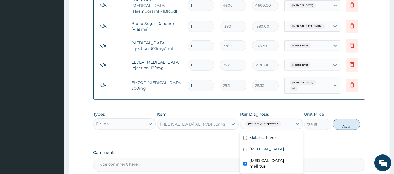
click at [264, 163] on label "Diabetes mellitus" at bounding box center [274, 163] width 50 height 11
checkbox input "false"
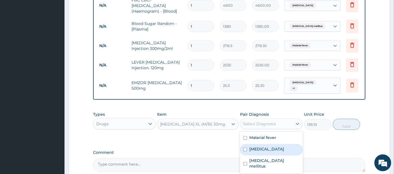
click at [205, 124] on div "NIFEDIPINE XL (M/B) 30mg" at bounding box center [192, 124] width 65 height 6
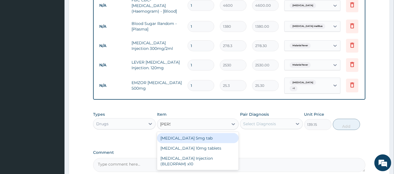
scroll to position [0, 0]
type input "DIAZE"
click at [204, 142] on div "Diazepam 5mg tab" at bounding box center [198, 138] width 82 height 10
type input "25.3"
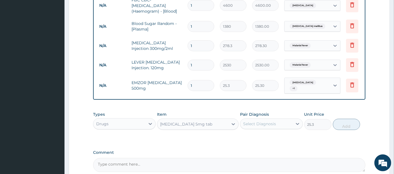
click at [265, 123] on div "Select Diagnosis" at bounding box center [259, 124] width 33 height 6
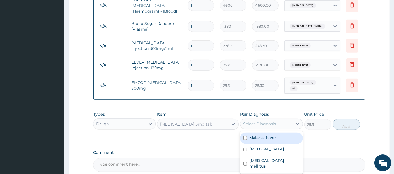
click at [265, 137] on label "Malarial fever" at bounding box center [262, 138] width 27 height 6
checkbox input "true"
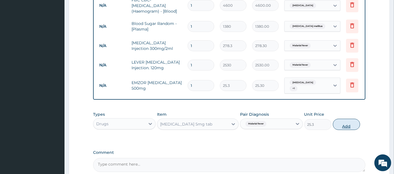
click at [336, 130] on button "Add" at bounding box center [346, 124] width 27 height 11
type input "0"
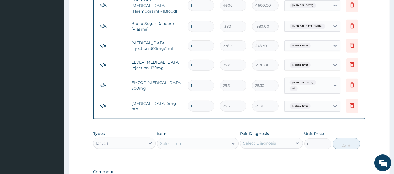
click at [224, 147] on div "Select Item" at bounding box center [192, 143] width 71 height 9
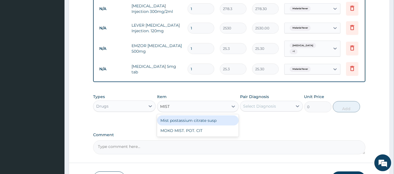
scroll to position [334, 0]
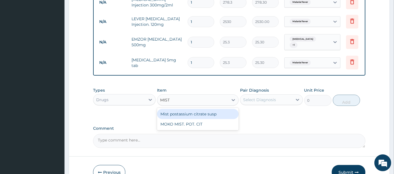
type input "MIST"
click at [213, 118] on div "Mist postassium citrate susp" at bounding box center [198, 114] width 82 height 10
type input "1265"
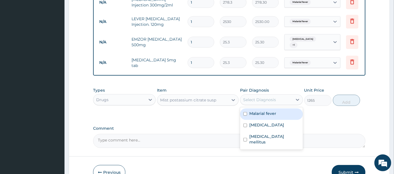
click at [267, 97] on div "Select Diagnosis" at bounding box center [266, 99] width 52 height 9
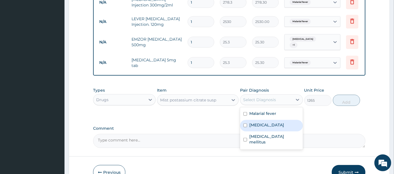
click at [267, 124] on div "Sepsis" at bounding box center [271, 126] width 63 height 12
checkbox input "true"
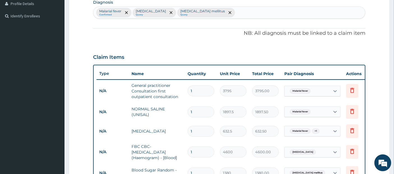
scroll to position [138, 0]
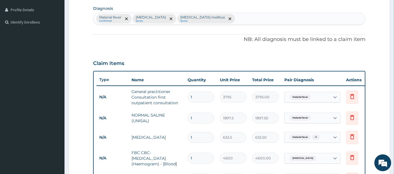
click at [226, 19] on div "Malarial fever Confirmed Sepsis Query Diabetes mellitus Query" at bounding box center [229, 19] width 272 height 12
type input "GASTRI"
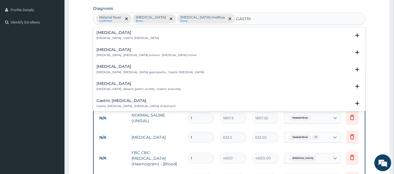
click at [214, 36] on div "Gastritis Gastritis , Gastric catarrh" at bounding box center [230, 36] width 266 height 10
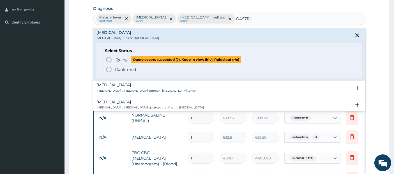
click at [212, 57] on span "Query covers suspected (?), Keep in view (kiv), Ruled out (r/o)" at bounding box center [186, 60] width 110 height 8
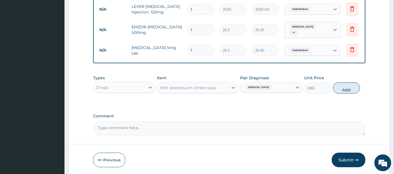
scroll to position [361, 0]
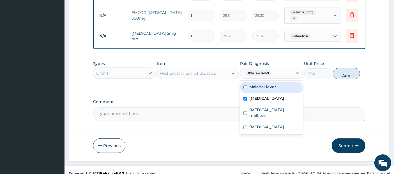
click at [290, 75] on div "Sepsis" at bounding box center [266, 73] width 52 height 10
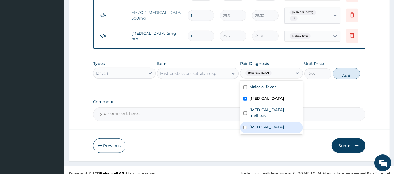
click at [286, 127] on div "Gastritis" at bounding box center [271, 128] width 63 height 12
checkbox input "true"
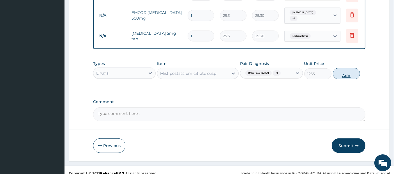
click at [349, 78] on button "Add" at bounding box center [346, 73] width 27 height 11
type input "0"
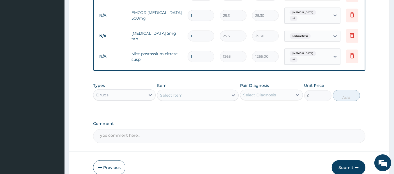
click at [228, 90] on div "Select Item" at bounding box center [198, 95] width 82 height 11
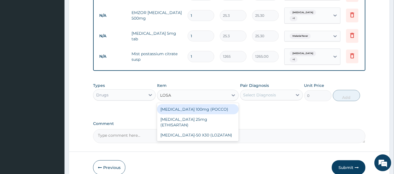
type input "LOSAR"
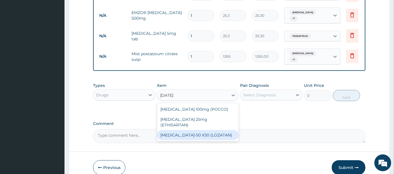
click at [219, 130] on div "LOSARTAN-50 X30 (LOZATAN)" at bounding box center [198, 135] width 82 height 10
type input "139.15"
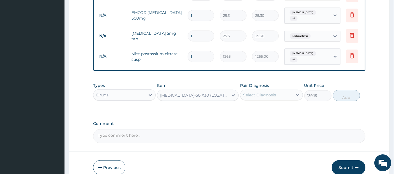
click at [273, 92] on div "Select Diagnosis" at bounding box center [259, 95] width 33 height 6
click at [281, 99] on div "Select Diagnosis" at bounding box center [271, 95] width 63 height 11
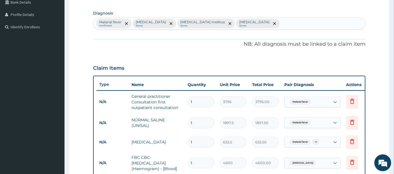
scroll to position [121, 0]
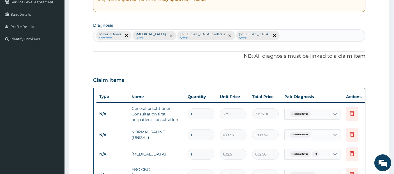
click at [262, 35] on div "Malarial fever Confirmed Sepsis Query Diabetes mellitus Query Gastritis Query" at bounding box center [229, 36] width 272 height 12
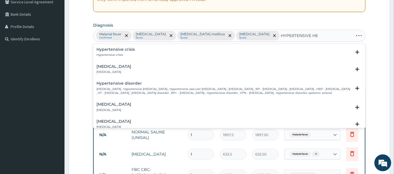
type input "HYPERTENSIVE HEA"
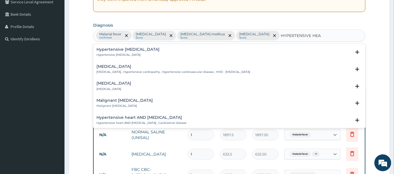
click at [250, 68] on h4 "Hypertensive heart disease" at bounding box center [174, 67] width 154 height 4
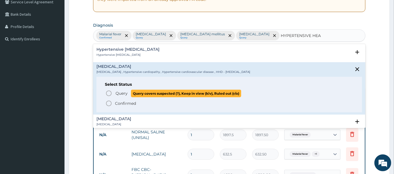
click at [205, 97] on span "Query covers suspected (?), Keep in view (kiv), Ruled out (r/o)" at bounding box center [186, 94] width 110 height 8
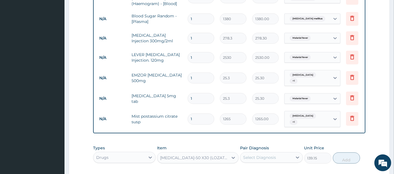
scroll to position [388, 0]
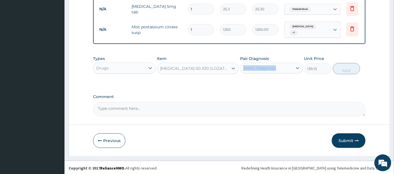
drag, startPoint x: 276, startPoint y: 59, endPoint x: 277, endPoint y: 65, distance: 5.6
click at [277, 65] on div "Pair Diagnosis Select Diagnosis" at bounding box center [271, 65] width 63 height 19
click at [286, 66] on div "Select Diagnosis" at bounding box center [266, 68] width 52 height 9
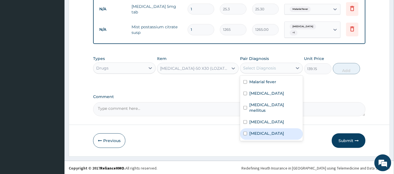
click at [273, 133] on label "Hypertensive heart disease" at bounding box center [266, 134] width 35 height 6
checkbox input "true"
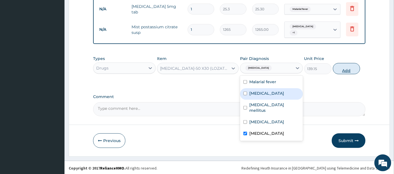
click at [343, 66] on button "Add" at bounding box center [346, 68] width 27 height 11
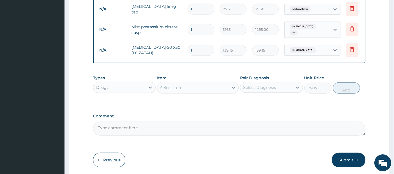
type input "0"
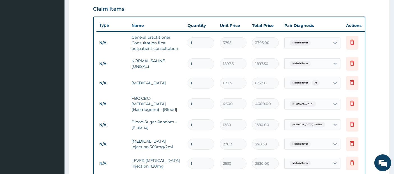
scroll to position [184, 0]
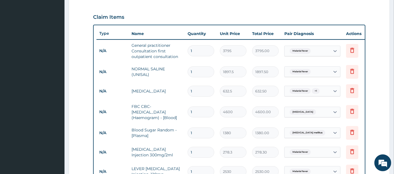
click at [202, 70] on input "1" at bounding box center [201, 71] width 27 height 11
type input "2"
type input "3795.00"
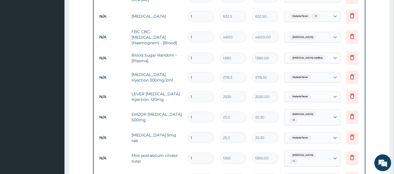
scroll to position [259, 0]
click at [196, 74] on input "1" at bounding box center [201, 77] width 27 height 11
type input "2"
type input "556.60"
type input "3"
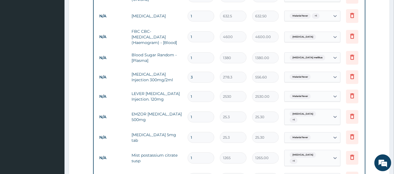
type input "834.90"
type input "4"
type input "1113.20"
type input "5"
type input "1391.50"
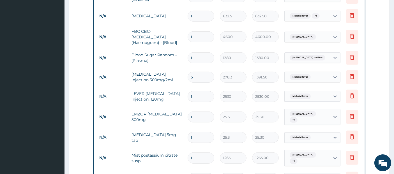
type input "6"
type input "1669.80"
click at [199, 95] on input "1" at bounding box center [201, 96] width 27 height 11
type input "2"
type input "5060.00"
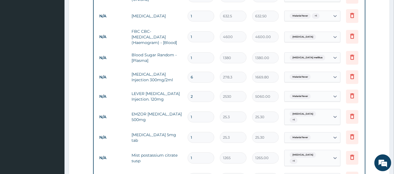
type input "3"
type input "7590.00"
click at [205, 114] on input "1" at bounding box center [201, 117] width 27 height 11
type input "18"
type input "455.40"
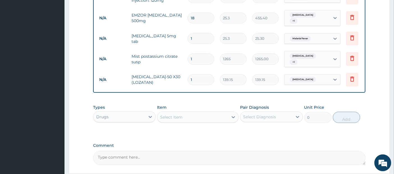
scroll to position [374, 0]
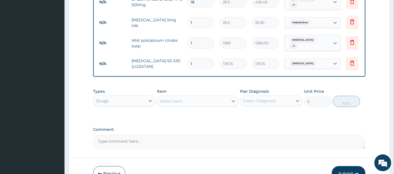
type input "18"
click at [196, 61] on input "1" at bounding box center [201, 63] width 27 height 11
type input "2"
type input "278.30"
type input "7"
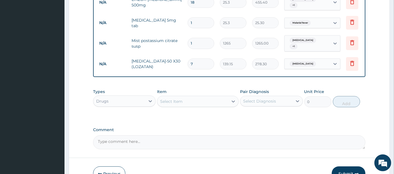
type input "974.05"
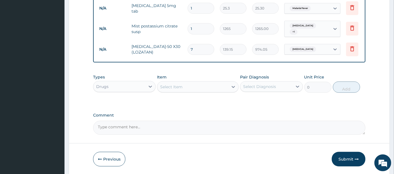
scroll to position [407, 0]
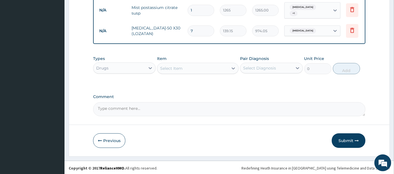
type input "7"
click at [140, 66] on div "Drugs" at bounding box center [119, 68] width 52 height 9
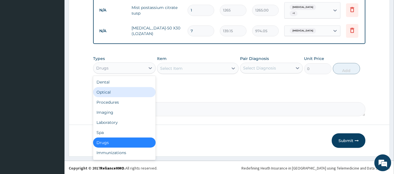
click at [123, 95] on div "Optical" at bounding box center [124, 92] width 63 height 10
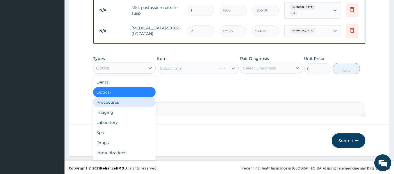
drag, startPoint x: 130, startPoint y: 70, endPoint x: 125, endPoint y: 100, distance: 30.3
click at [125, 74] on div "option Optical, selected. option Procedures focused, 3 of 10. 10 results availa…" at bounding box center [124, 68] width 63 height 11
click at [141, 100] on div "Procedures" at bounding box center [124, 102] width 63 height 10
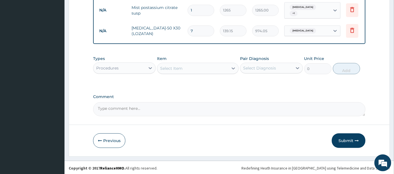
click at [180, 71] on div "Select Item" at bounding box center [192, 68] width 71 height 9
type input "G"
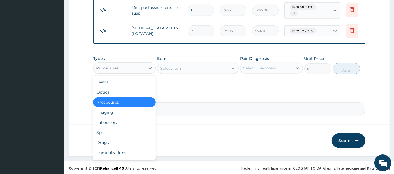
click at [135, 64] on div "Procedures" at bounding box center [119, 68] width 52 height 9
click at [168, 66] on div "Select Item" at bounding box center [171, 69] width 22 height 6
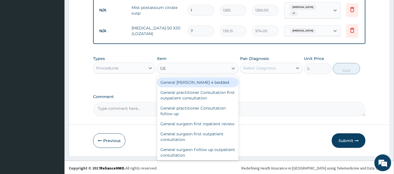
type input "G"
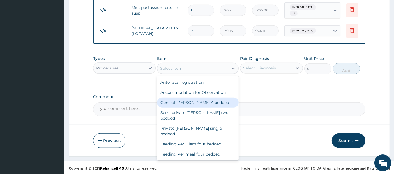
type input "P"
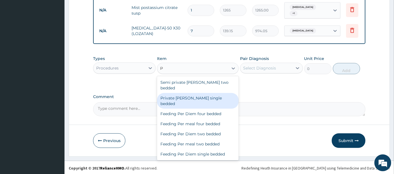
click at [182, 93] on div "Private ward single bedded" at bounding box center [198, 101] width 82 height 16
type input "16100"
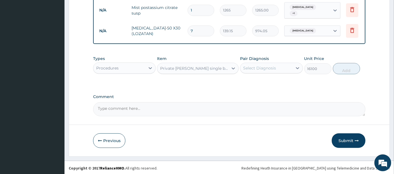
click at [256, 66] on div "Select Diagnosis" at bounding box center [259, 68] width 33 height 6
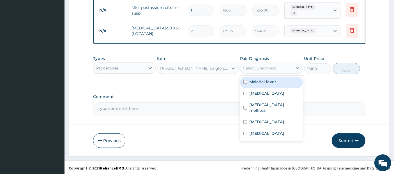
click at [256, 80] on label "Malarial fever" at bounding box center [262, 82] width 27 height 6
checkbox input "true"
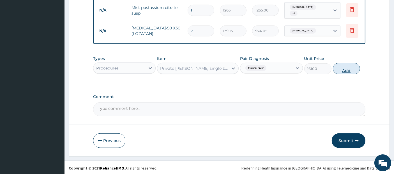
click at [350, 71] on button "Add" at bounding box center [346, 68] width 27 height 11
type input "0"
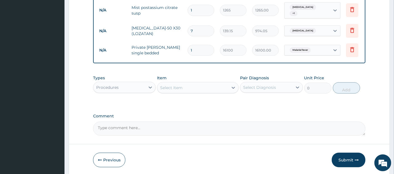
click at [207, 87] on div "Select Item" at bounding box center [192, 87] width 71 height 9
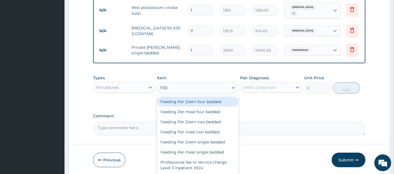
type input "FEED"
type input "8625"
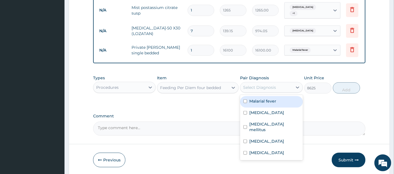
click at [246, 86] on div "Select Diagnosis" at bounding box center [259, 88] width 33 height 6
click at [257, 98] on label "Malarial fever" at bounding box center [262, 101] width 27 height 6
checkbox input "true"
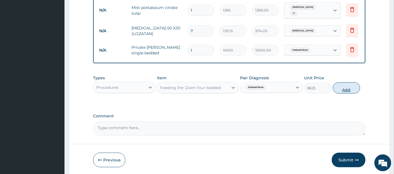
click at [353, 86] on button "Add" at bounding box center [346, 87] width 27 height 11
type input "0"
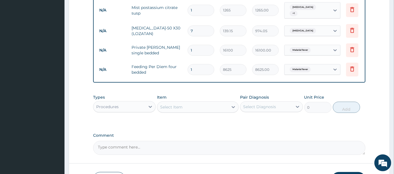
click at [224, 109] on div "Select Item" at bounding box center [192, 107] width 71 height 9
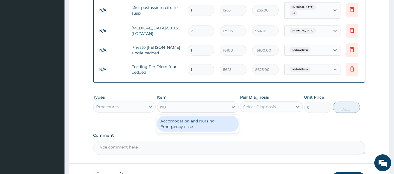
type input "N"
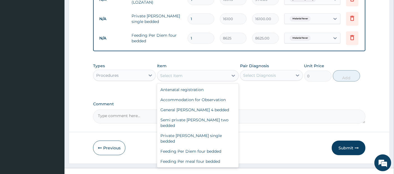
scroll to position [446, 0]
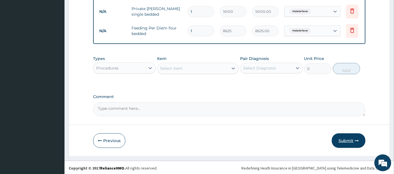
click at [337, 141] on button "Submit" at bounding box center [349, 141] width 34 height 15
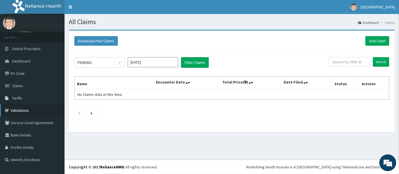
click at [19, 111] on link "Validations" at bounding box center [32, 110] width 65 height 12
click at [30, 111] on link "Validations" at bounding box center [32, 110] width 65 height 12
click at [20, 111] on link "Validations" at bounding box center [32, 110] width 65 height 12
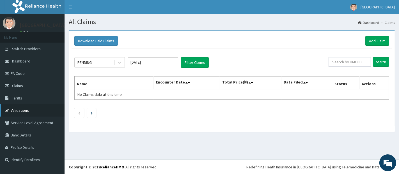
click at [24, 111] on link "Validations" at bounding box center [32, 110] width 65 height 12
